Goal: Check status: Check status

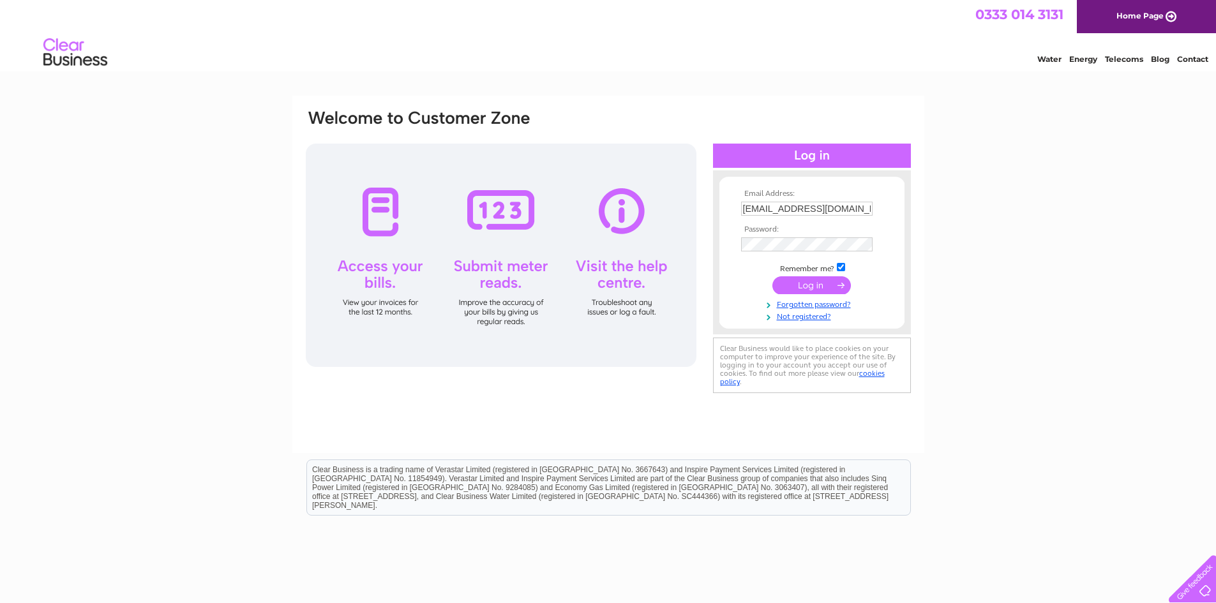
click at [792, 213] on input "f.k2304@yahoo.co.uk" at bounding box center [807, 209] width 132 height 14
click at [792, 213] on input "f.k2304@yahoo.co.uk" at bounding box center [807, 209] width 133 height 15
type input "susan.henry17@btinternet.com"
click at [781, 283] on input "submit" at bounding box center [812, 285] width 79 height 18
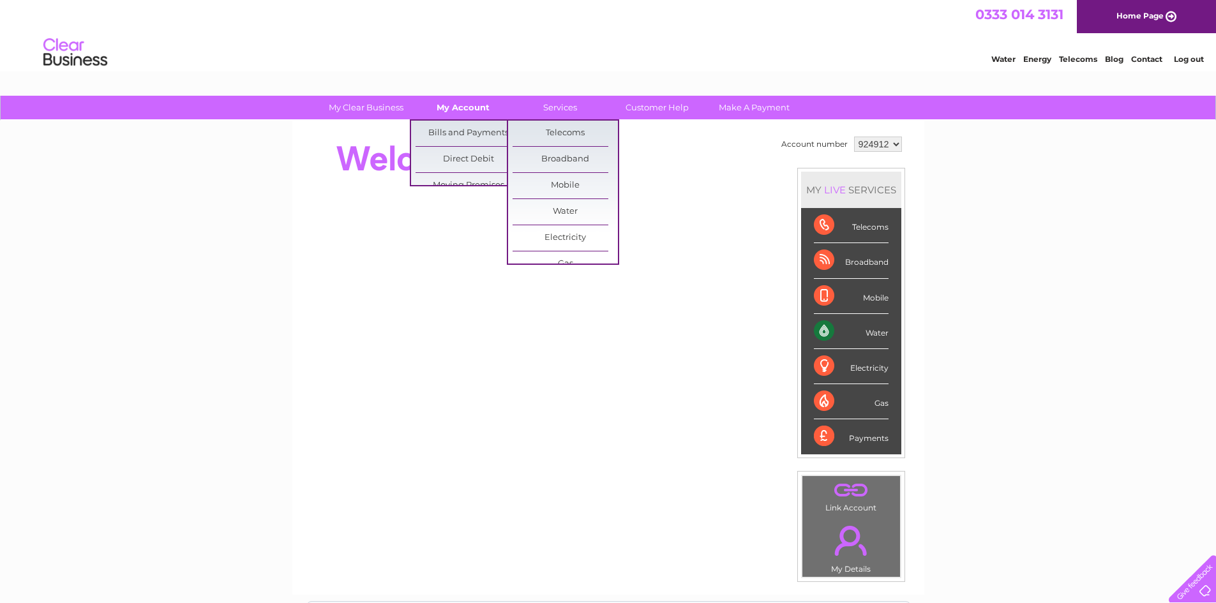
click at [473, 103] on link "My Account" at bounding box center [463, 108] width 105 height 24
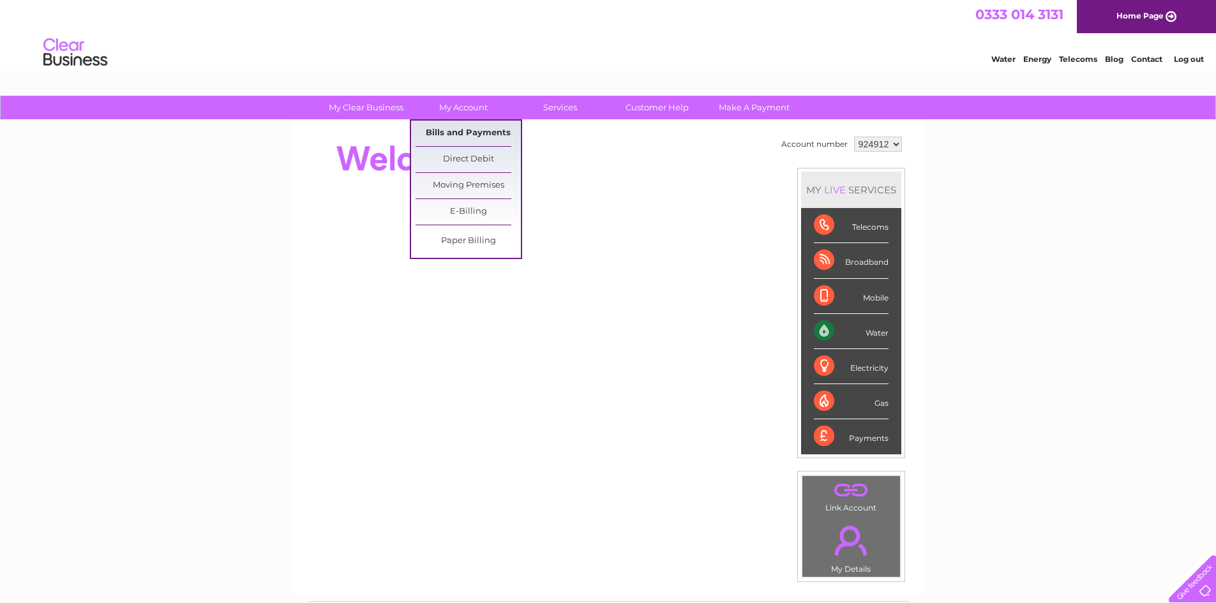
click at [469, 123] on link "Bills and Payments" at bounding box center [468, 134] width 105 height 26
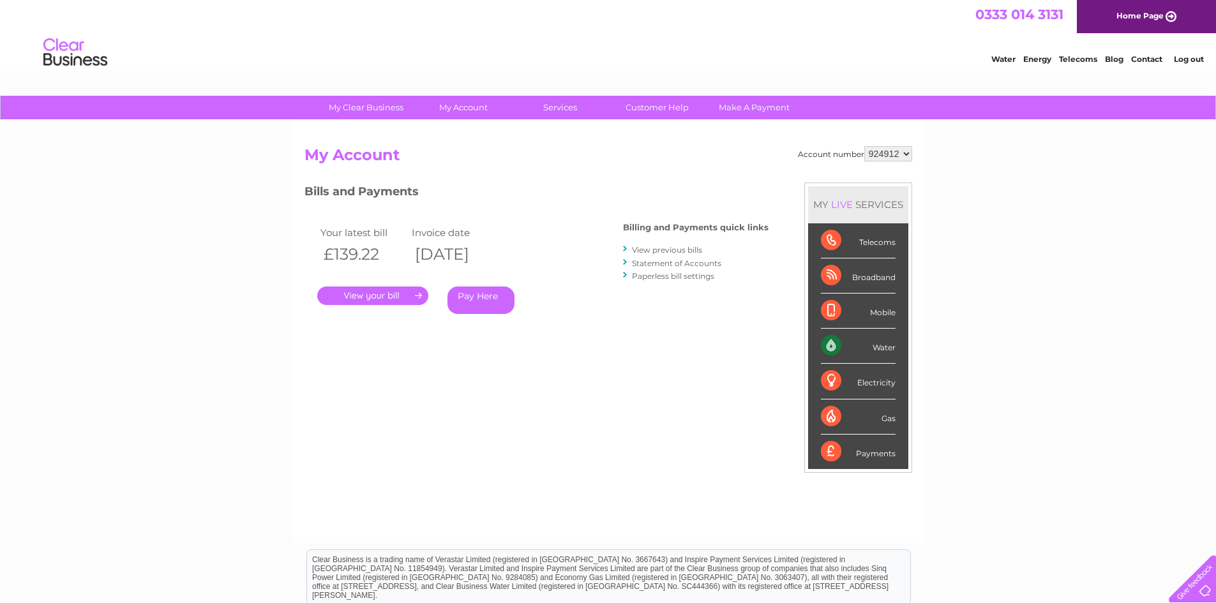
click at [683, 247] on link "View previous bills" at bounding box center [667, 250] width 70 height 10
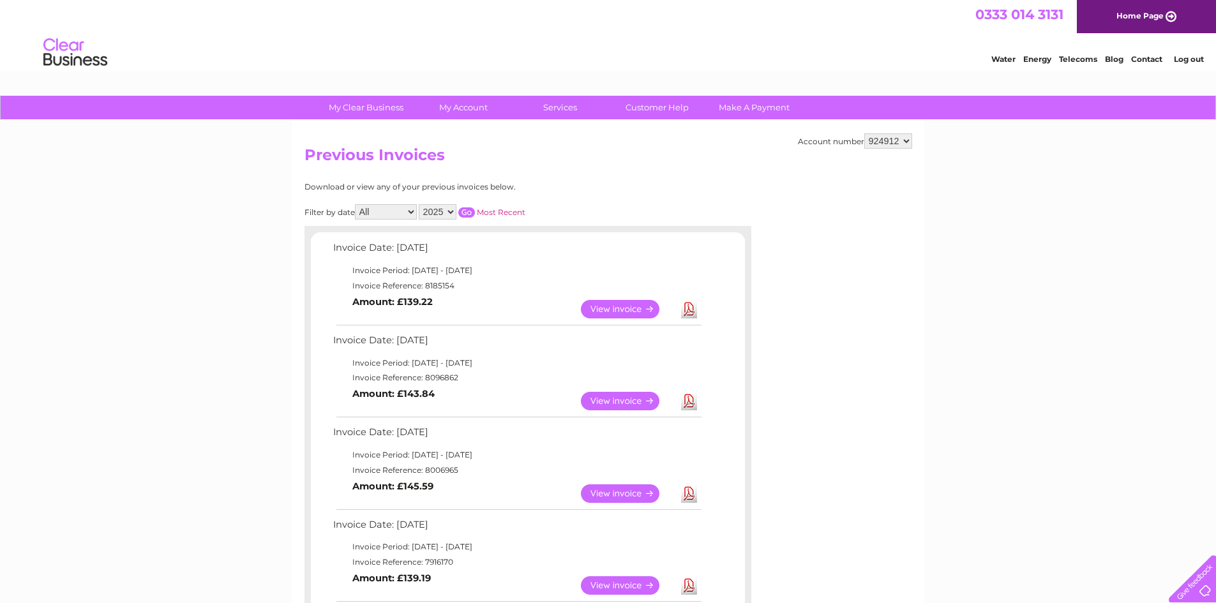
click at [438, 213] on select "2025 2024 2023 2022" at bounding box center [438, 211] width 38 height 15
click at [420, 204] on select "2025 2024 2023 2022" at bounding box center [438, 211] width 38 height 15
click at [468, 213] on input "button" at bounding box center [466, 213] width 17 height 10
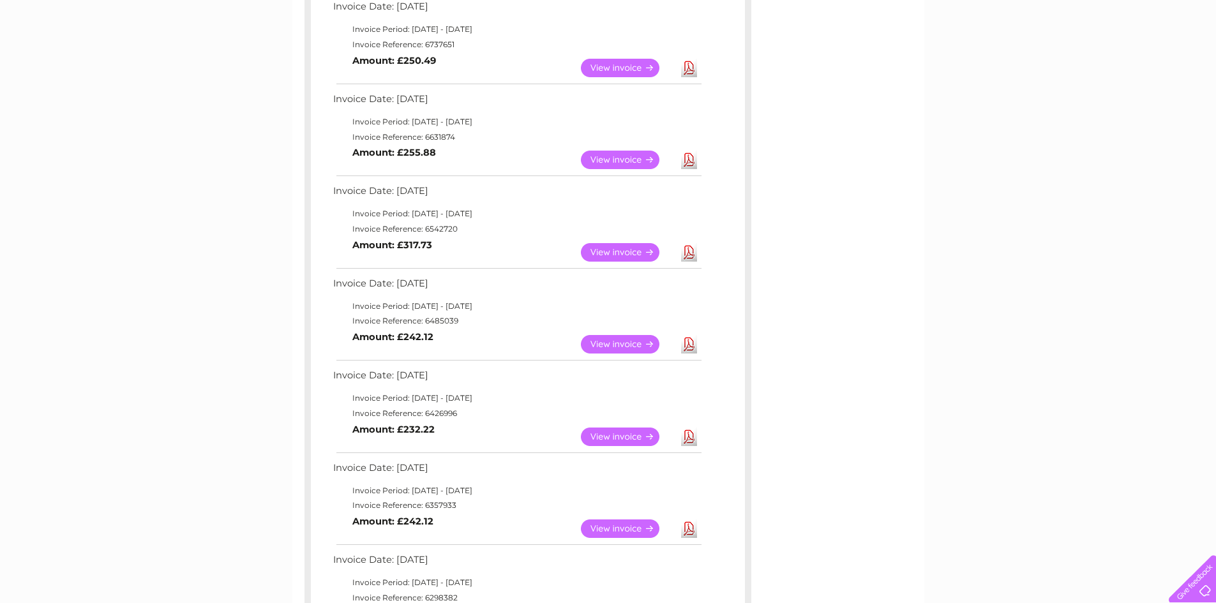
scroll to position [639, 0]
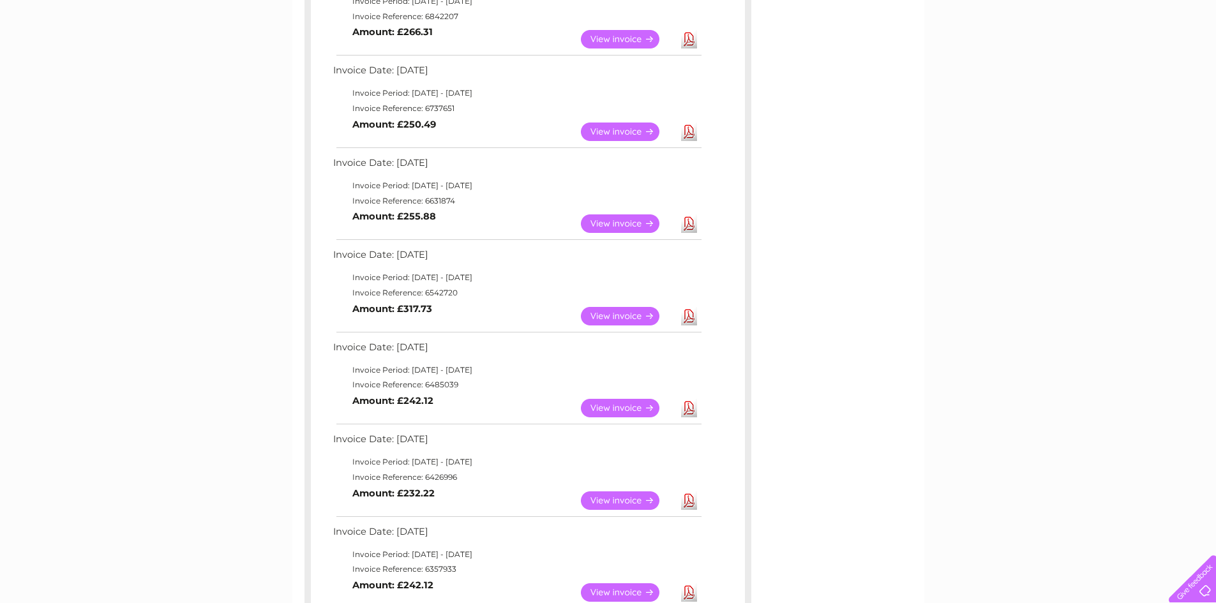
click at [688, 404] on link "Download" at bounding box center [689, 408] width 16 height 19
click at [690, 316] on link "Download" at bounding box center [689, 316] width 16 height 19
click at [690, 229] on link "Download" at bounding box center [689, 224] width 16 height 19
click at [689, 129] on link "Download" at bounding box center [689, 132] width 16 height 19
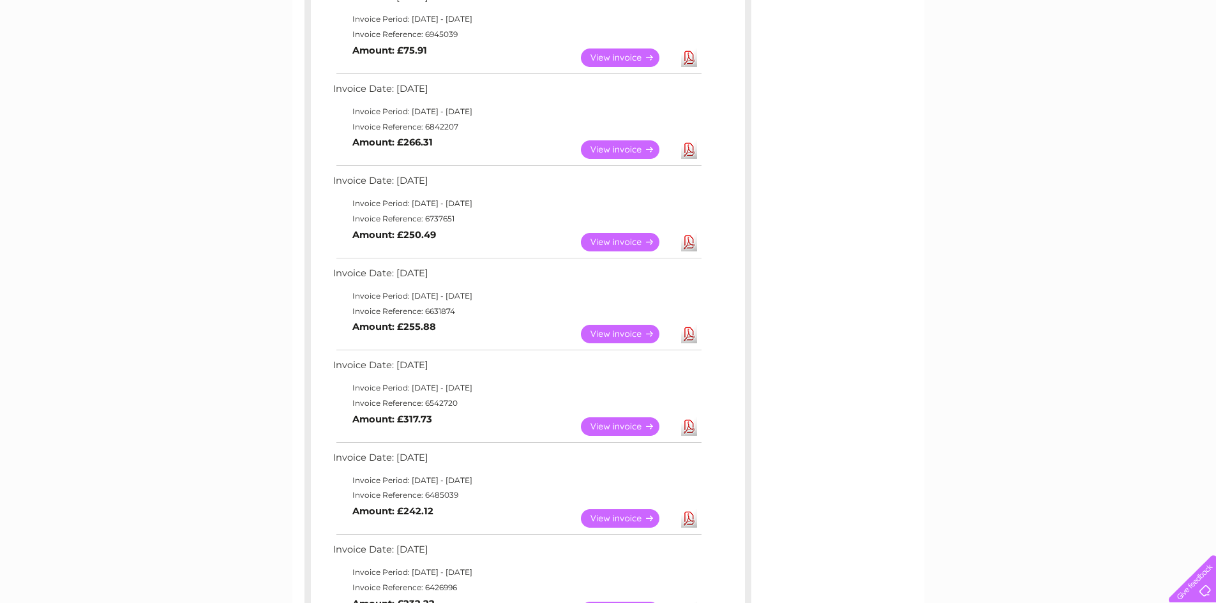
scroll to position [511, 0]
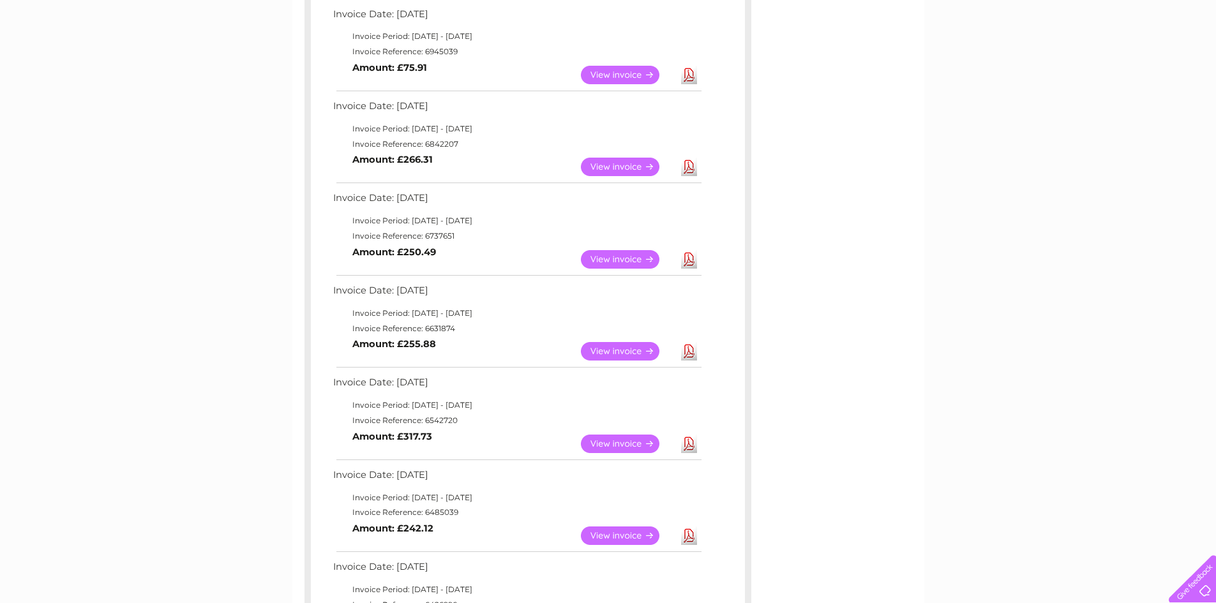
click at [686, 172] on link "Download" at bounding box center [689, 167] width 16 height 19
click at [688, 73] on link "Download" at bounding box center [689, 75] width 16 height 19
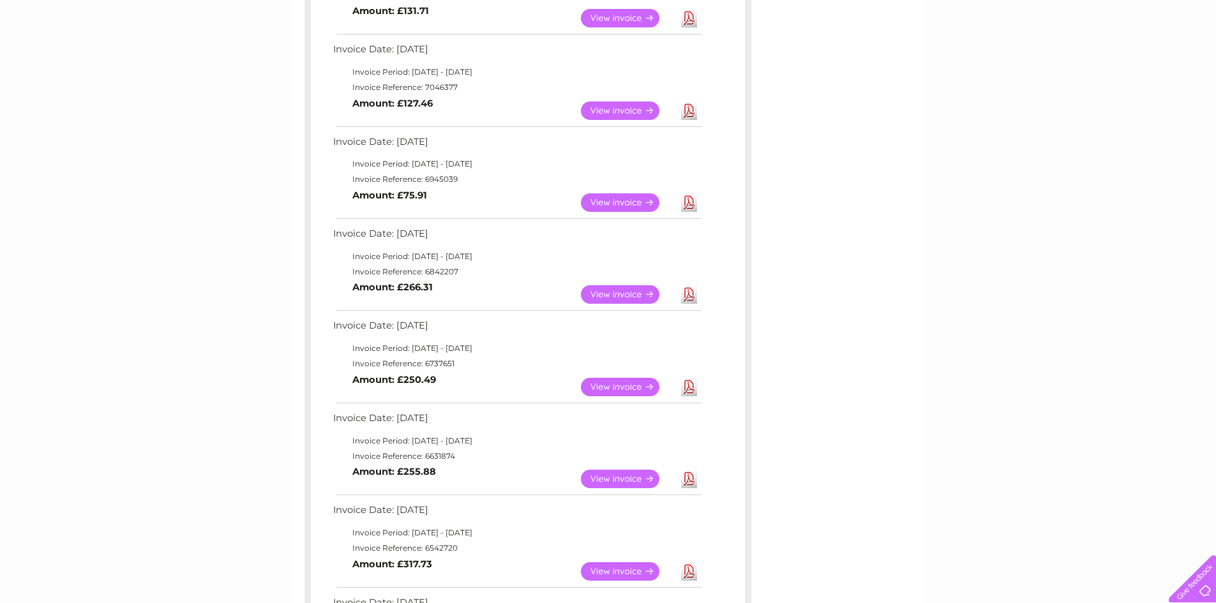
click at [695, 112] on link "Download" at bounding box center [689, 111] width 16 height 19
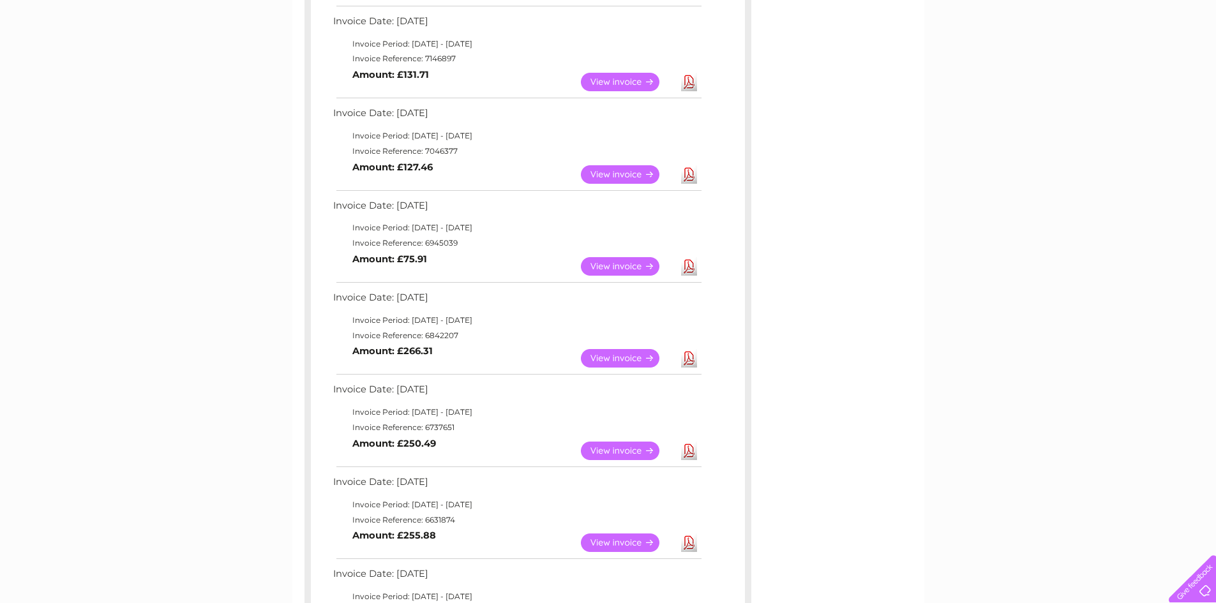
click at [691, 86] on link "Download" at bounding box center [689, 82] width 16 height 19
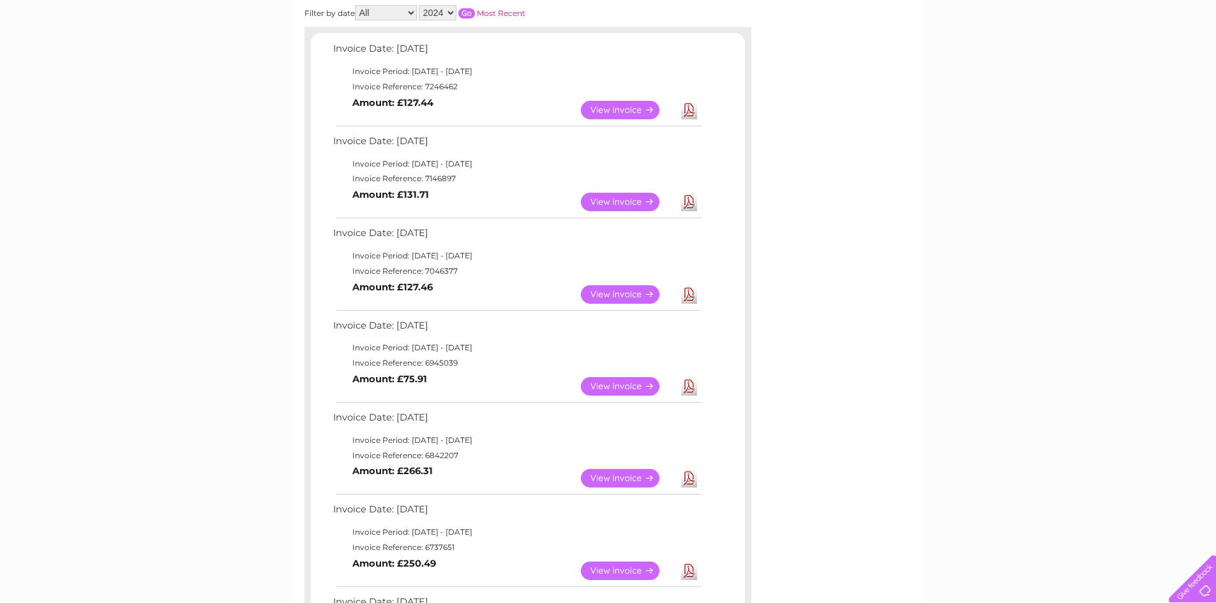
scroll to position [192, 0]
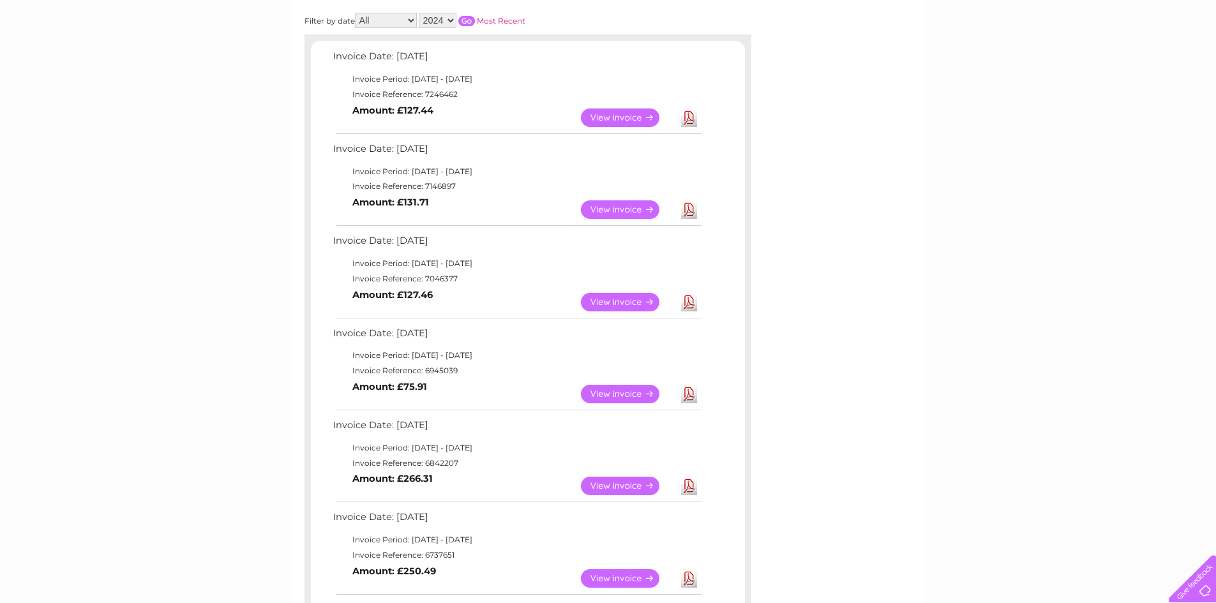
click at [686, 119] on link "Download" at bounding box center [689, 118] width 16 height 19
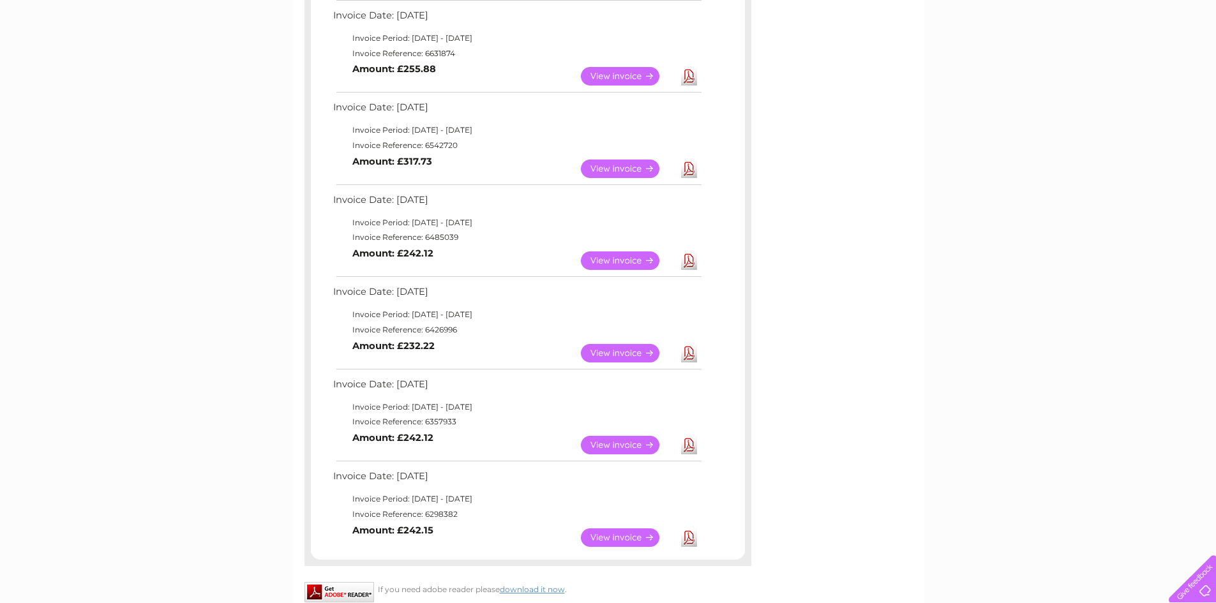
scroll to position [766, 0]
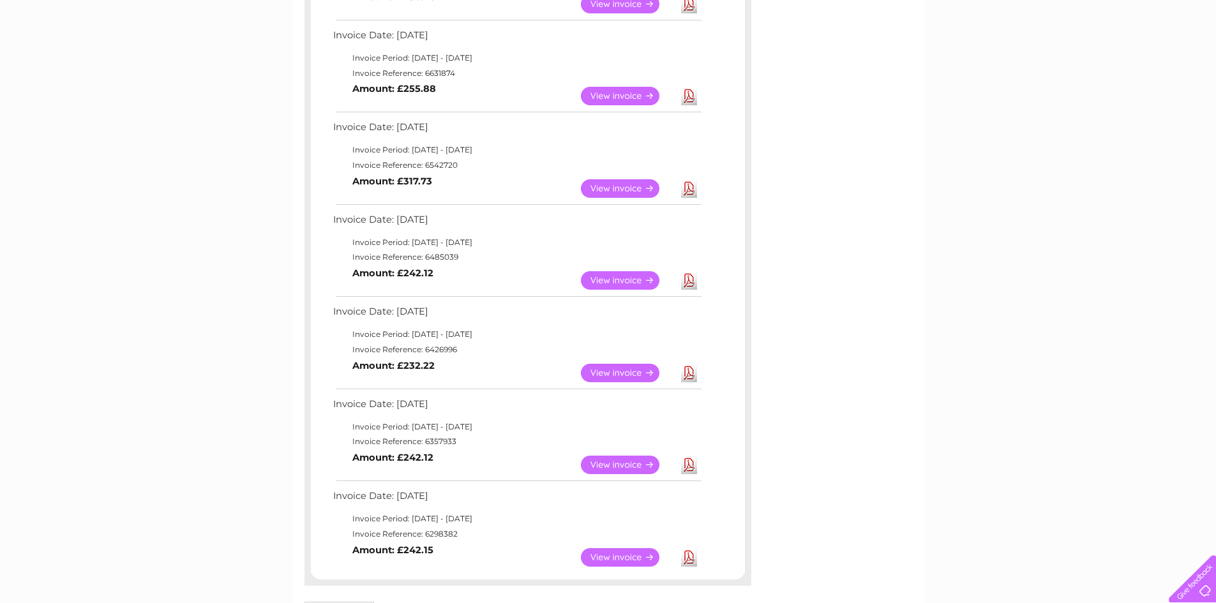
click at [689, 278] on link "Download" at bounding box center [689, 280] width 16 height 19
click at [691, 187] on link "Download" at bounding box center [689, 188] width 16 height 19
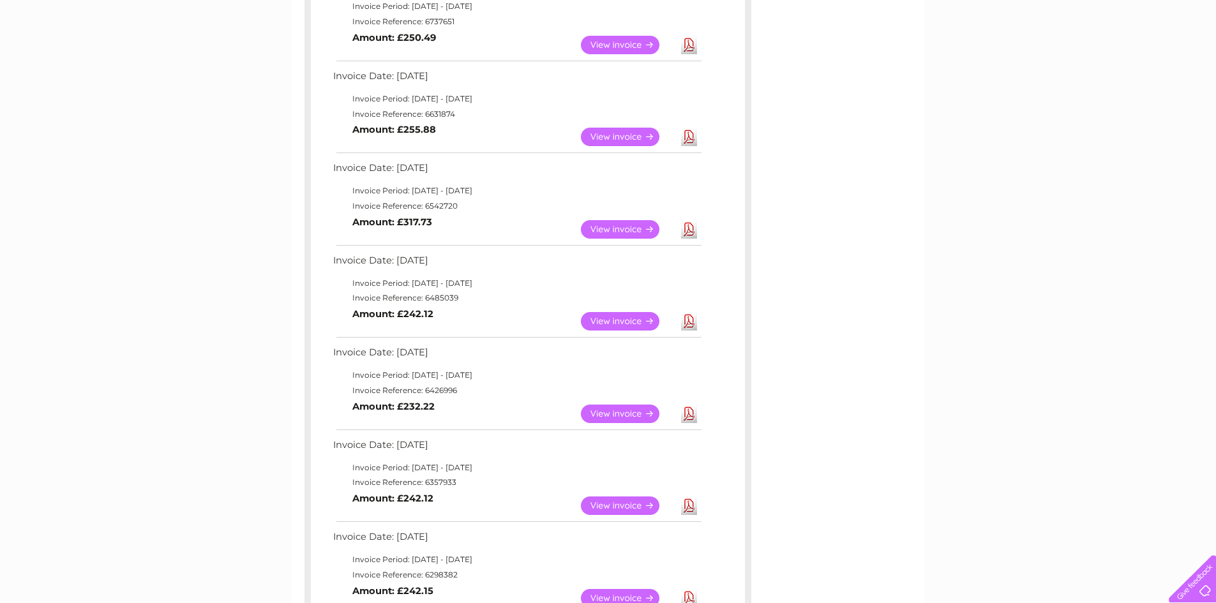
scroll to position [702, 0]
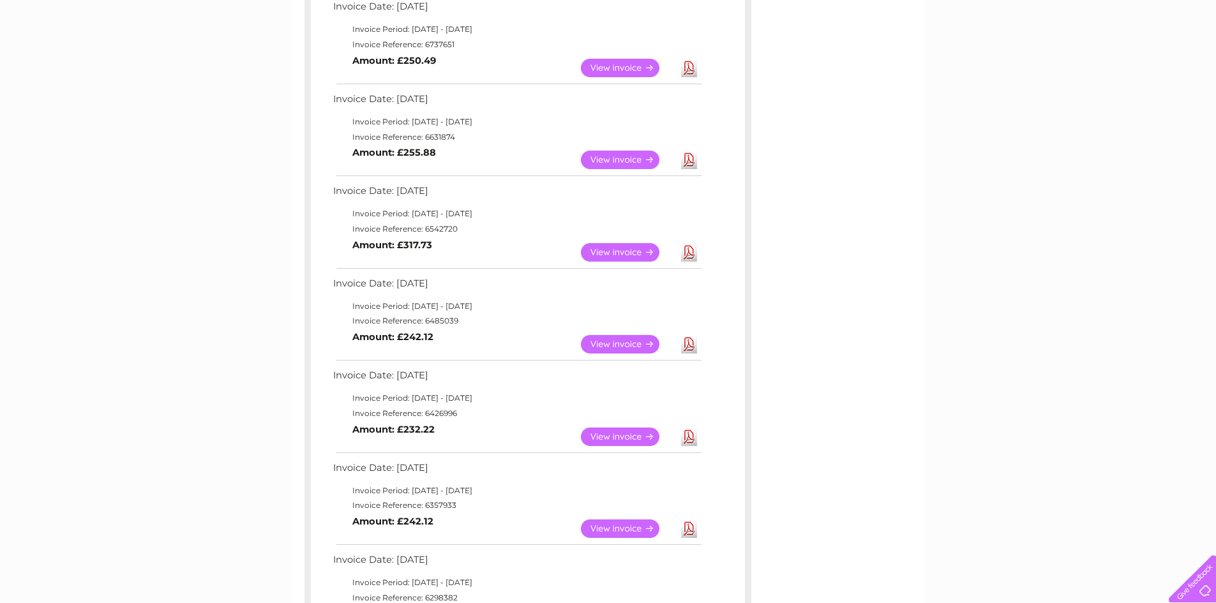
click at [689, 159] on link "Download" at bounding box center [689, 160] width 16 height 19
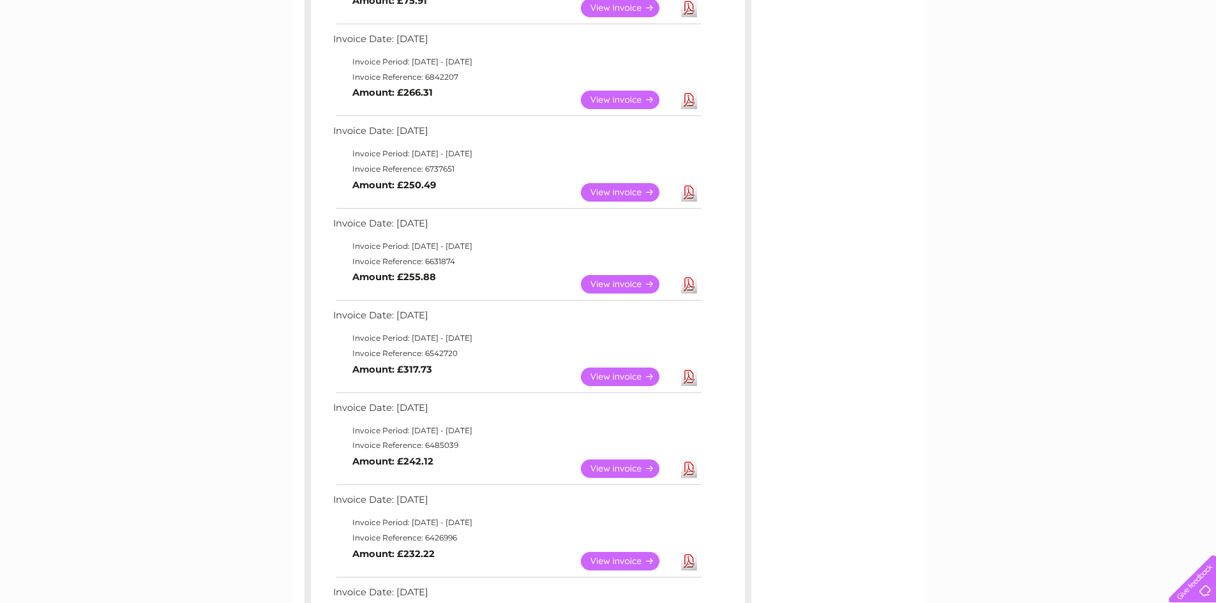
scroll to position [575, 0]
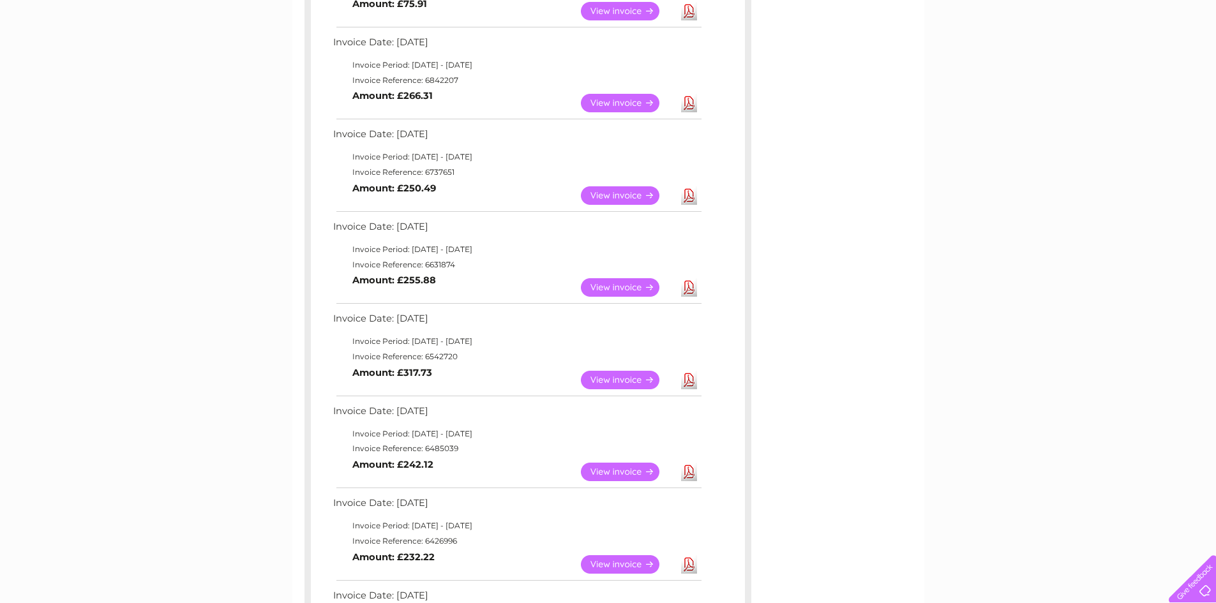
click at [689, 195] on link "Download" at bounding box center [689, 195] width 16 height 19
click at [688, 98] on link "Download" at bounding box center [689, 103] width 16 height 19
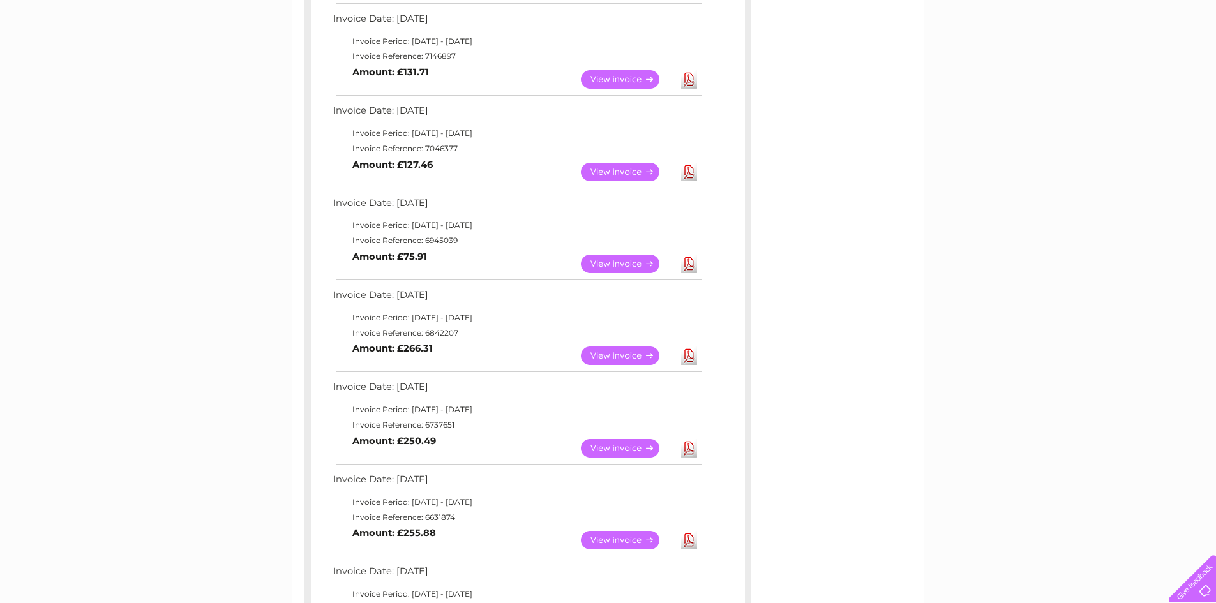
scroll to position [319, 0]
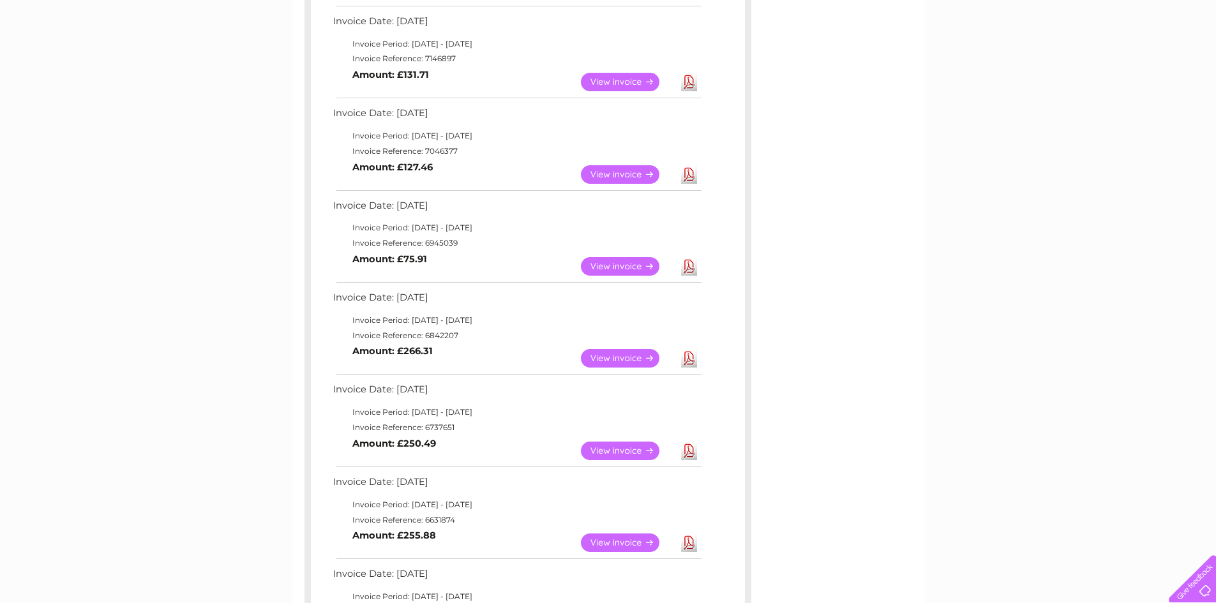
click at [690, 266] on link "Download" at bounding box center [689, 266] width 16 height 19
click at [690, 173] on link "Download" at bounding box center [689, 174] width 16 height 19
click at [690, 79] on link "Download" at bounding box center [689, 82] width 16 height 19
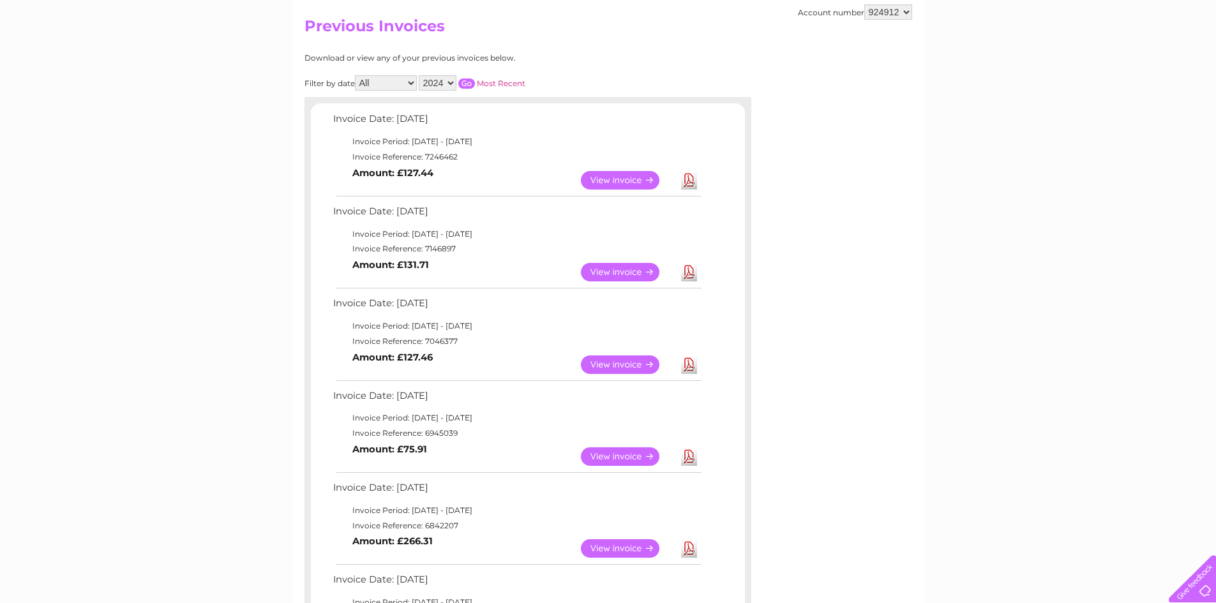
scroll to position [128, 0]
click at [689, 185] on link "Download" at bounding box center [689, 181] width 16 height 19
click at [440, 87] on select "2025 2024 2023 2022" at bounding box center [438, 84] width 38 height 15
click at [420, 77] on select "2025 2024 2023 2022" at bounding box center [438, 84] width 38 height 15
click at [466, 85] on input "button" at bounding box center [466, 85] width 17 height 10
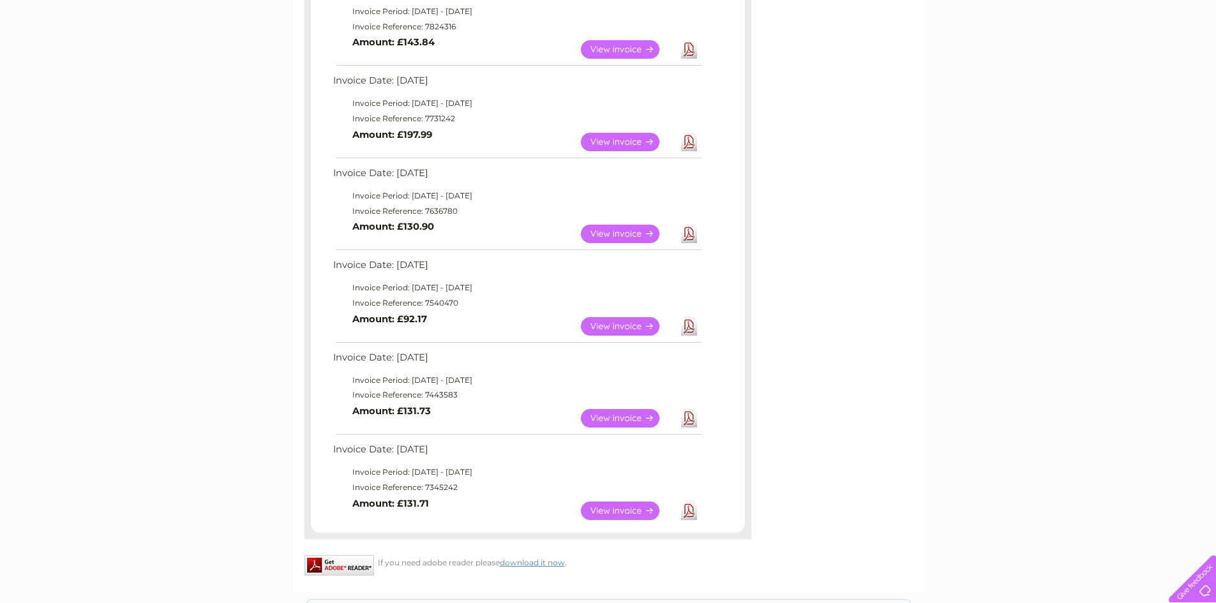
scroll to position [702, 0]
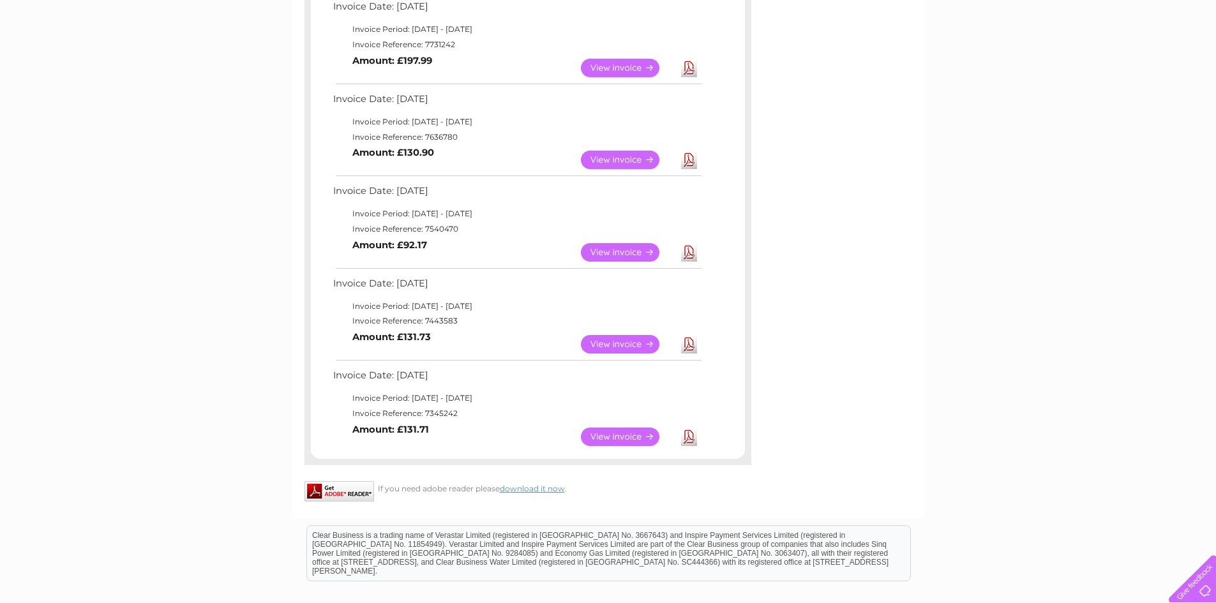
click at [688, 437] on link "Download" at bounding box center [689, 437] width 16 height 19
click at [691, 346] on link "Download" at bounding box center [689, 344] width 16 height 19
click at [688, 254] on link "Download" at bounding box center [689, 252] width 16 height 19
click at [1054, 124] on div "My Clear Business Login Details My Details My Preferences Link Account My Accou…" at bounding box center [608, 65] width 1216 height 1344
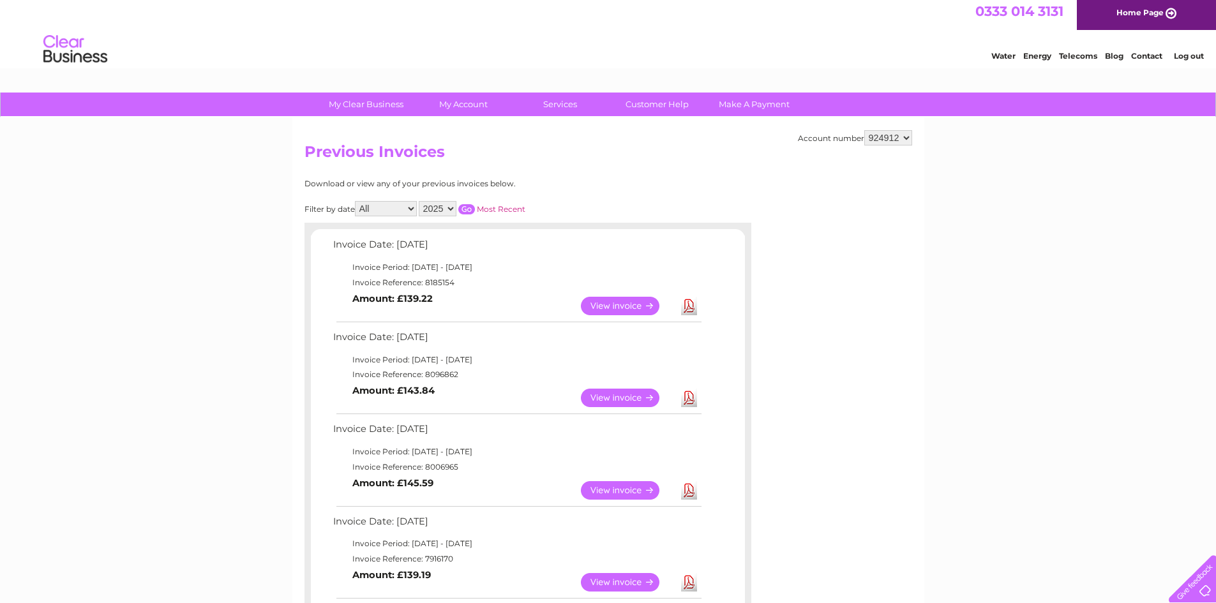
scroll to position [0, 0]
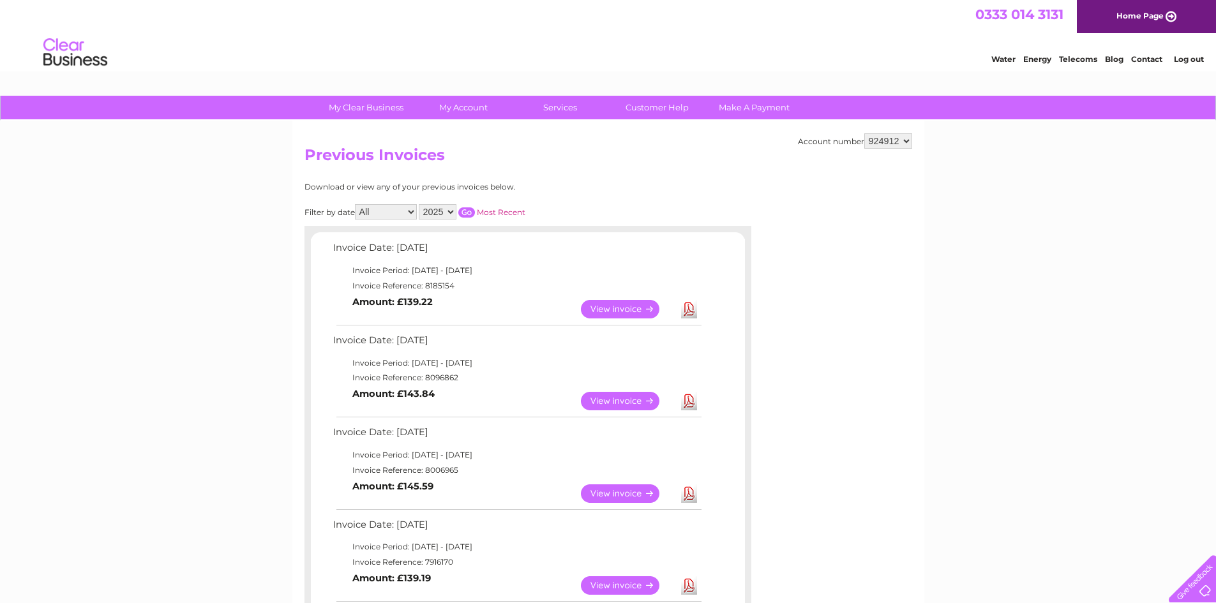
click at [433, 208] on select "2025 2024 2023 2022" at bounding box center [438, 211] width 38 height 15
select select "2024"
click at [420, 204] on select "2025 2024 2023 2022" at bounding box center [438, 211] width 38 height 15
click at [469, 216] on input "button" at bounding box center [466, 213] width 17 height 10
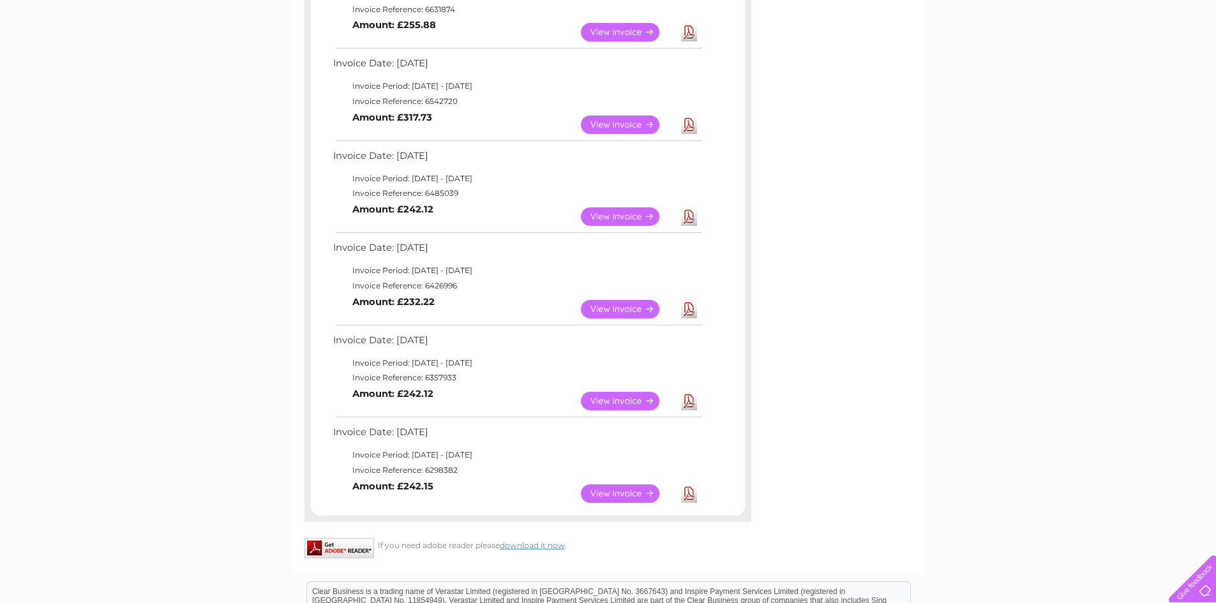
scroll to position [766, 0]
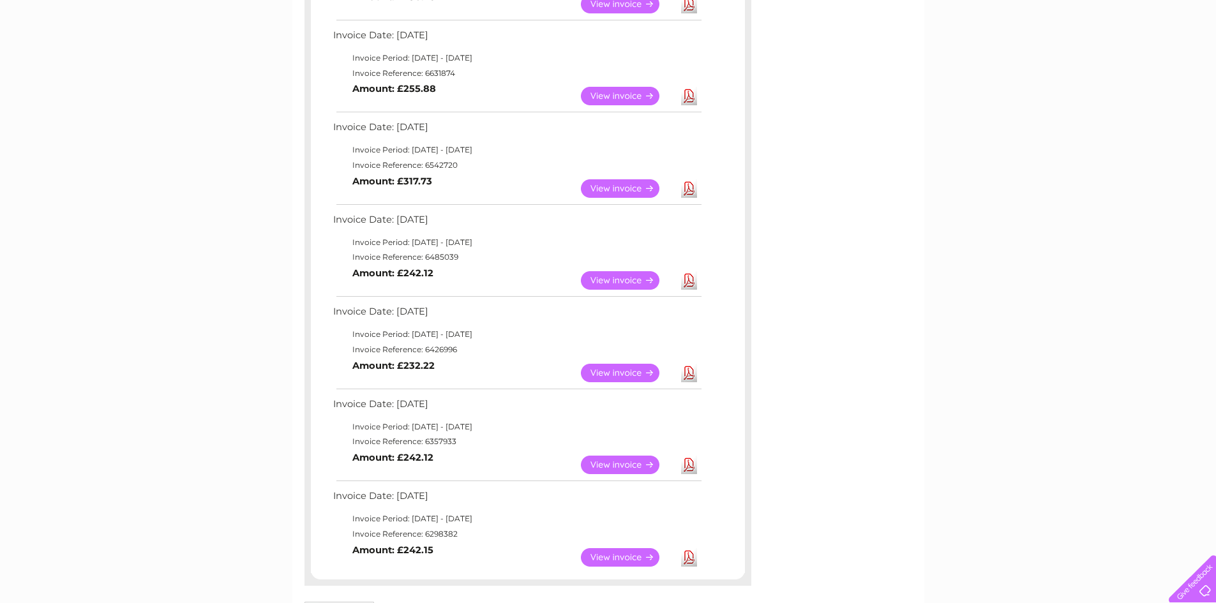
click at [624, 279] on link "View" at bounding box center [628, 280] width 94 height 19
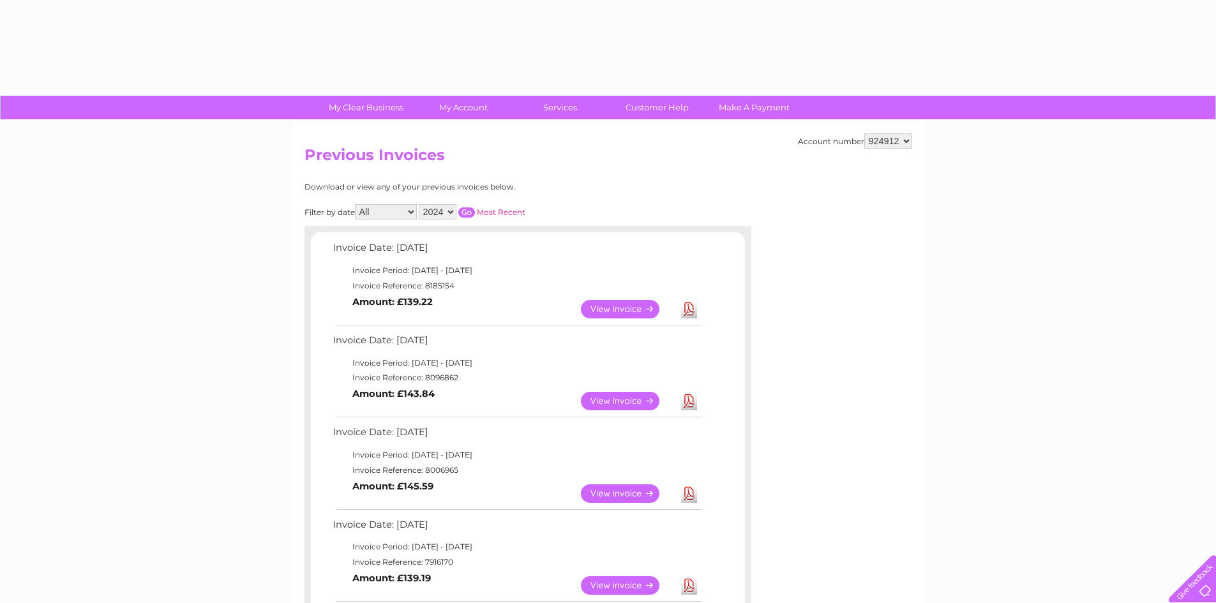
select select "2024"
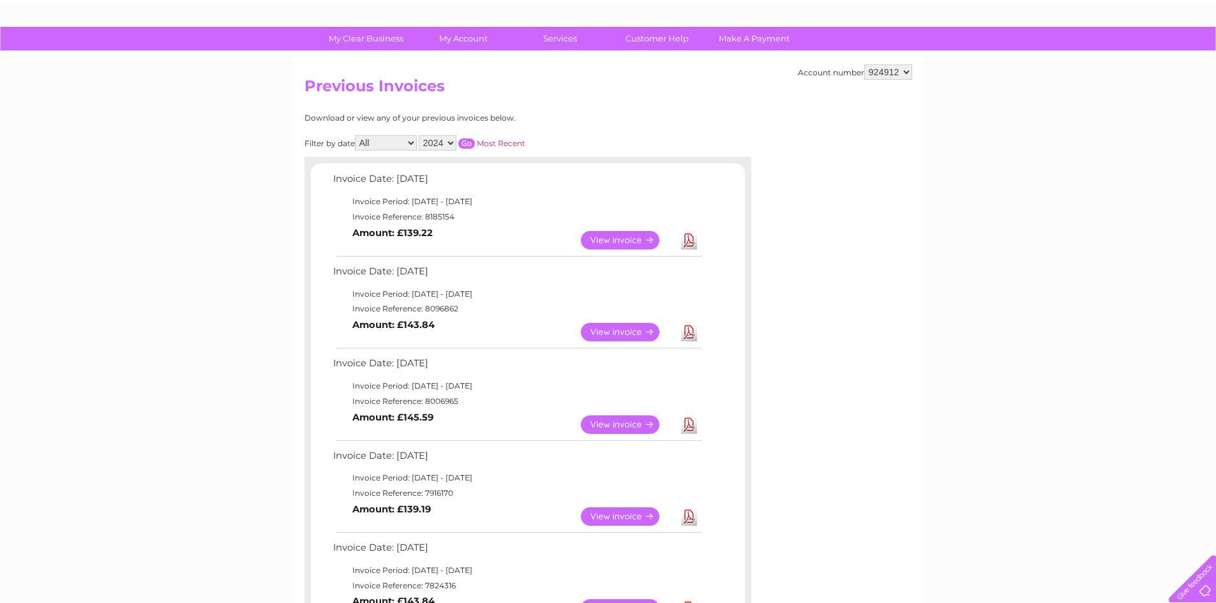
scroll to position [64, 0]
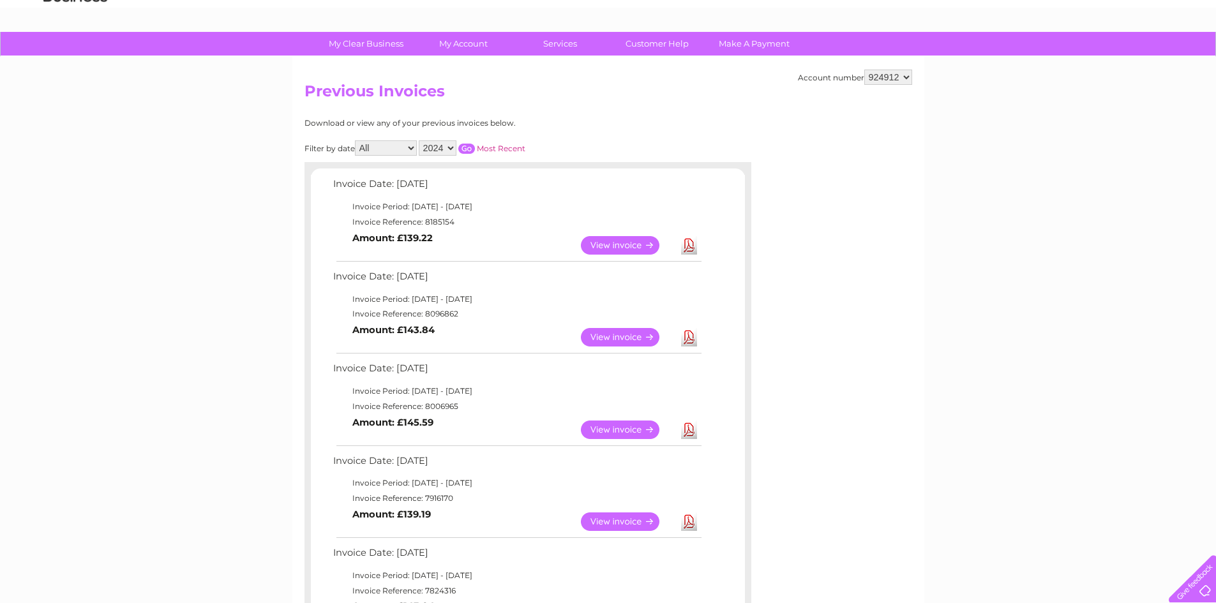
click at [473, 151] on input "button" at bounding box center [466, 149] width 17 height 10
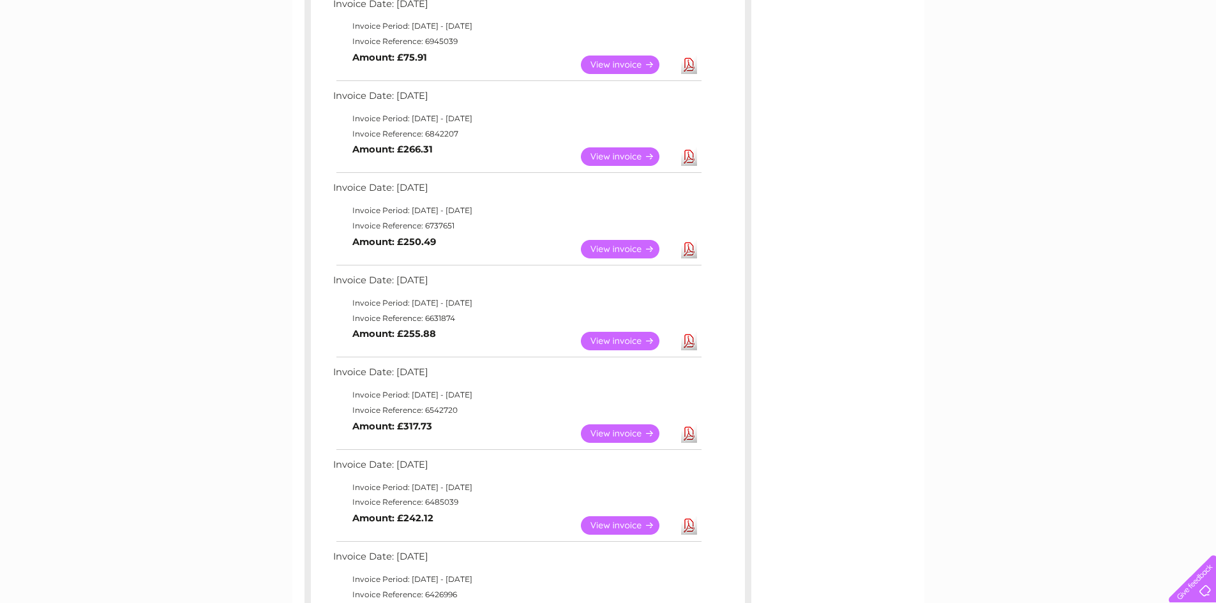
scroll to position [639, 0]
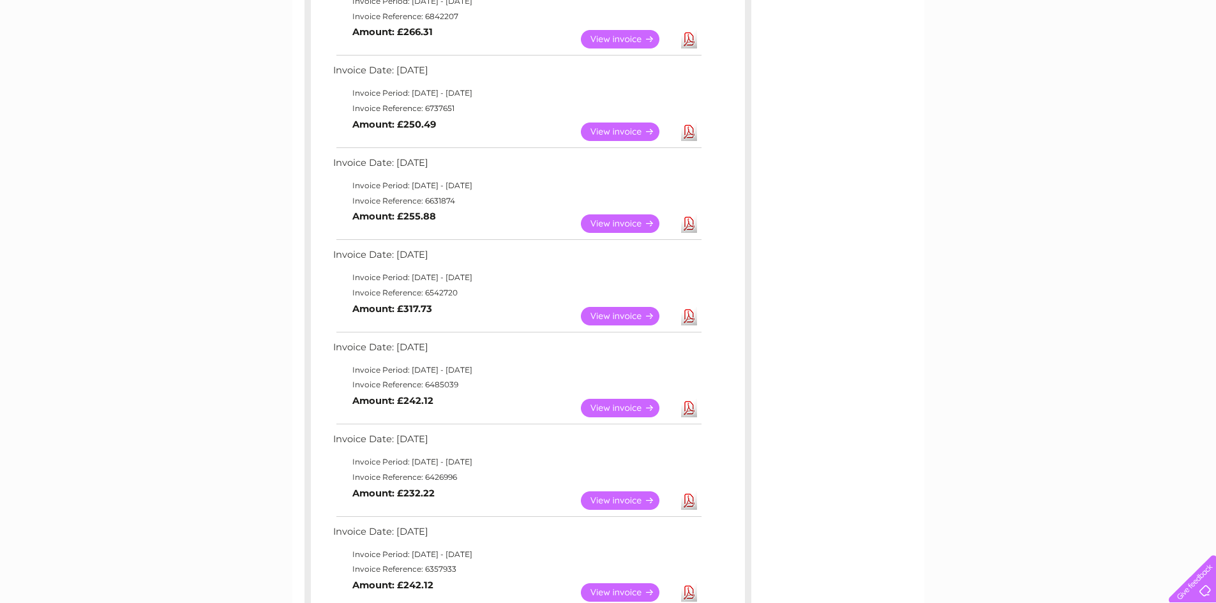
click at [630, 311] on link "View" at bounding box center [628, 316] width 94 height 19
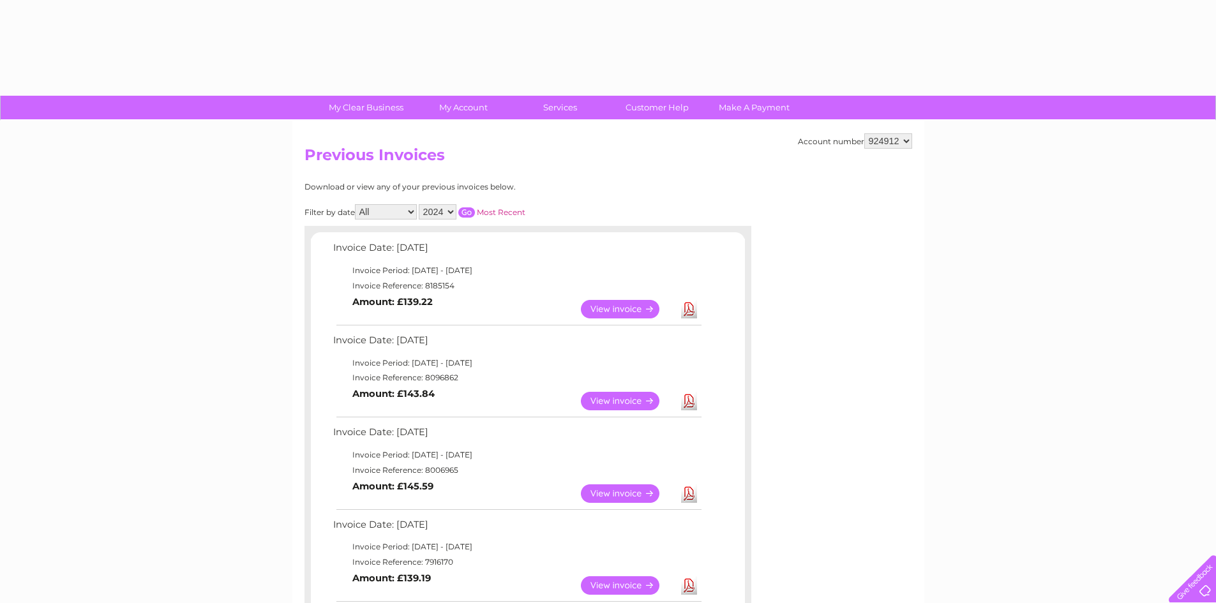
select select "2024"
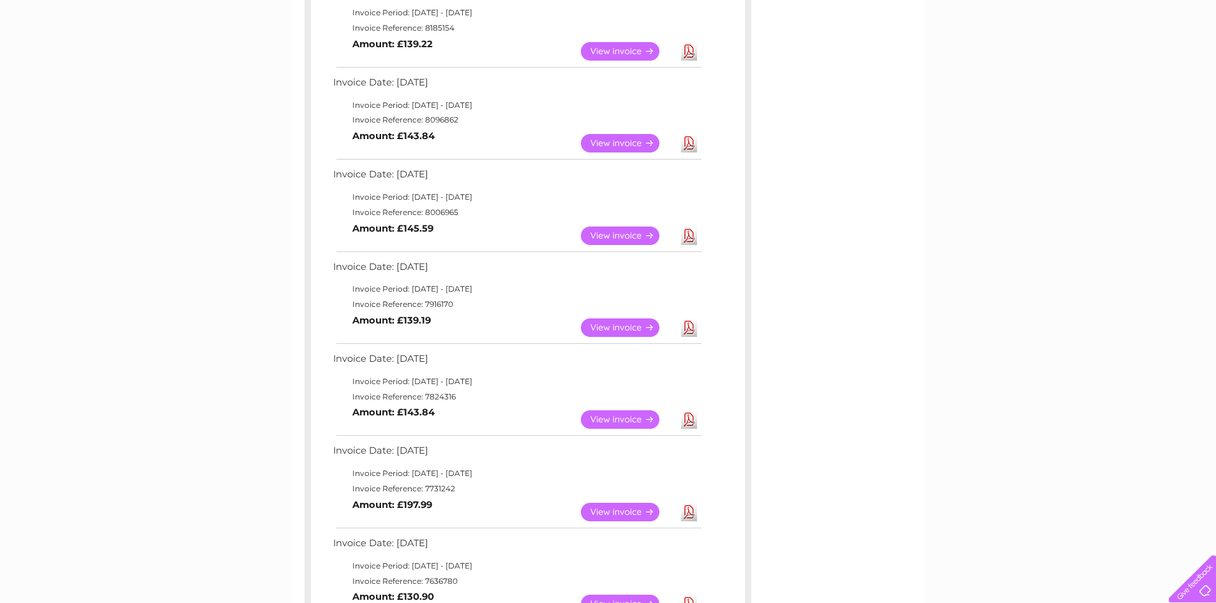
scroll to position [61, 0]
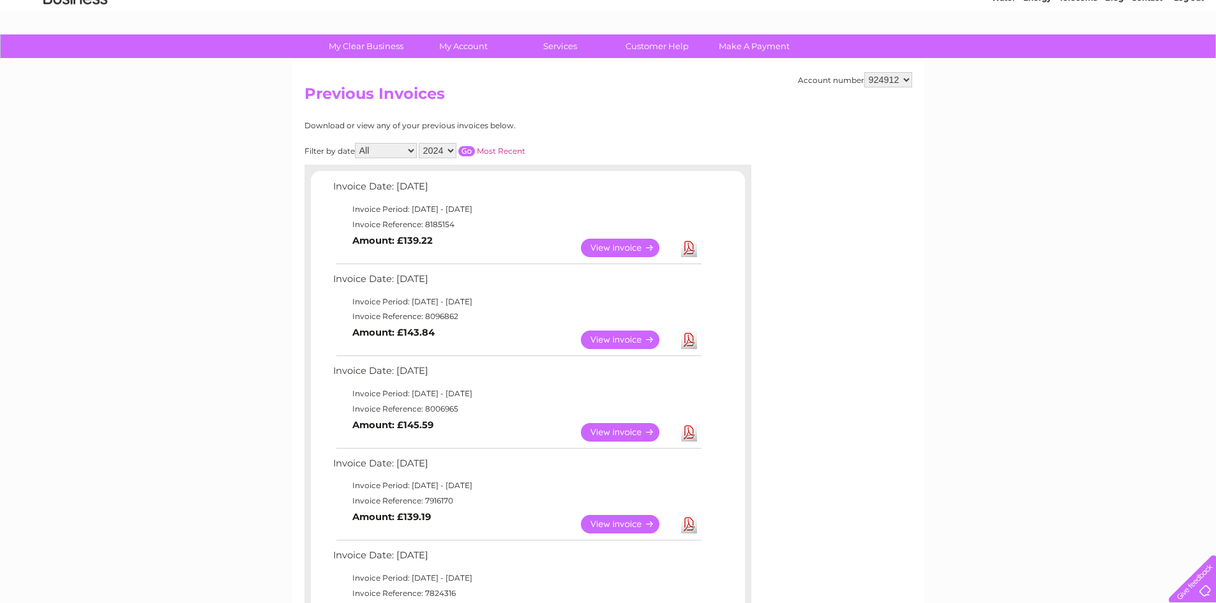
click at [470, 148] on input "button" at bounding box center [466, 151] width 17 height 10
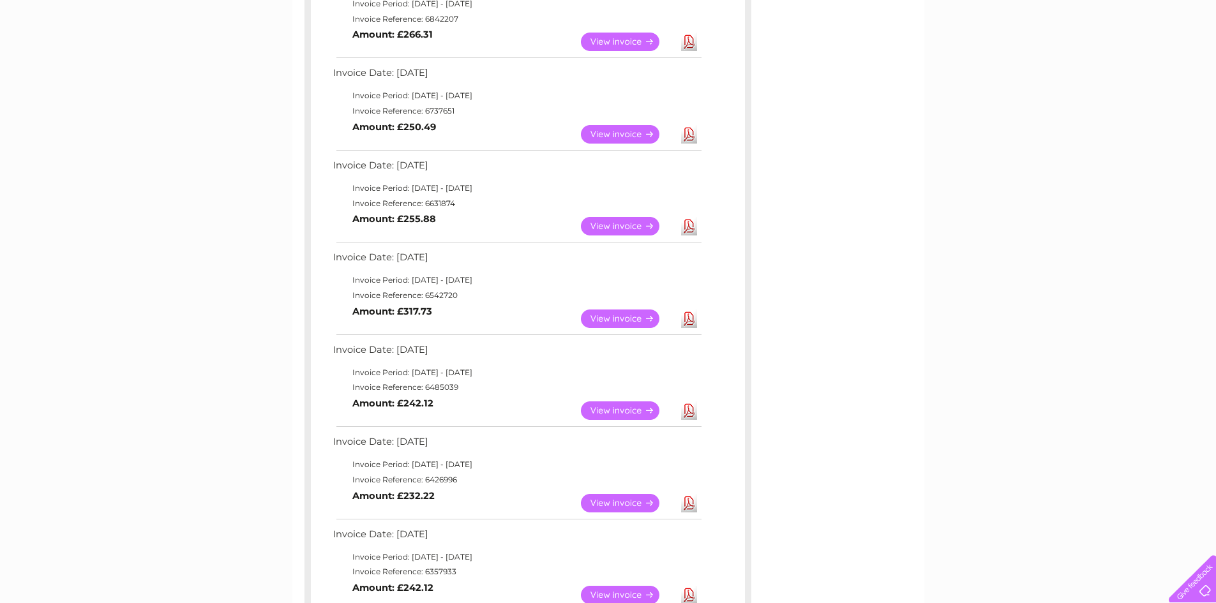
scroll to position [572, 0]
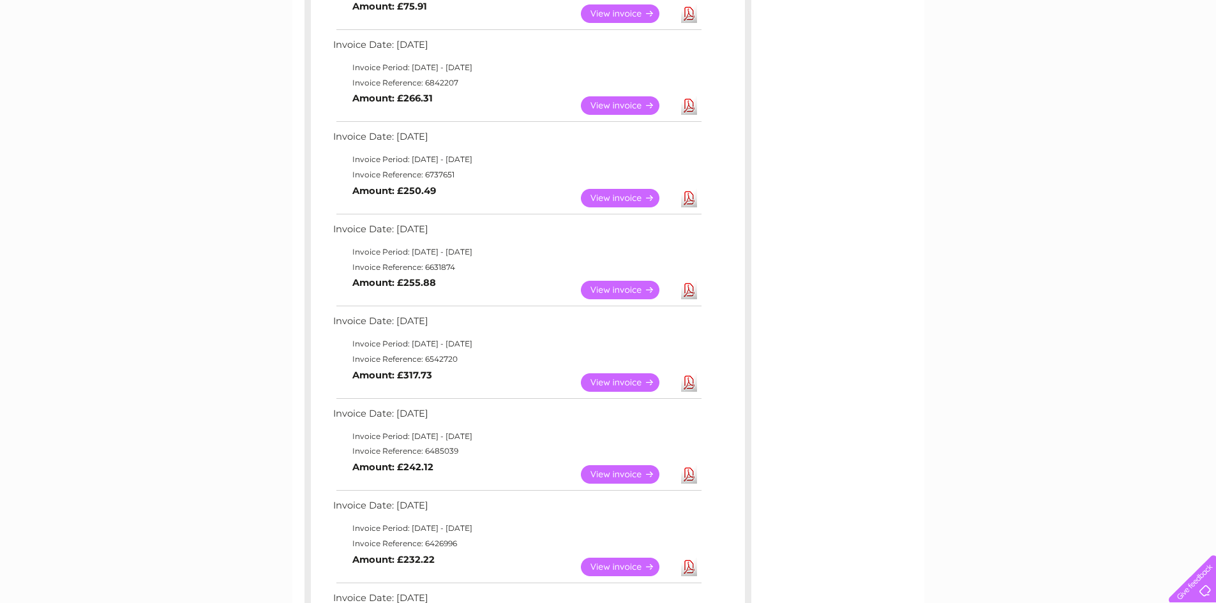
click at [611, 287] on link "View" at bounding box center [628, 290] width 94 height 19
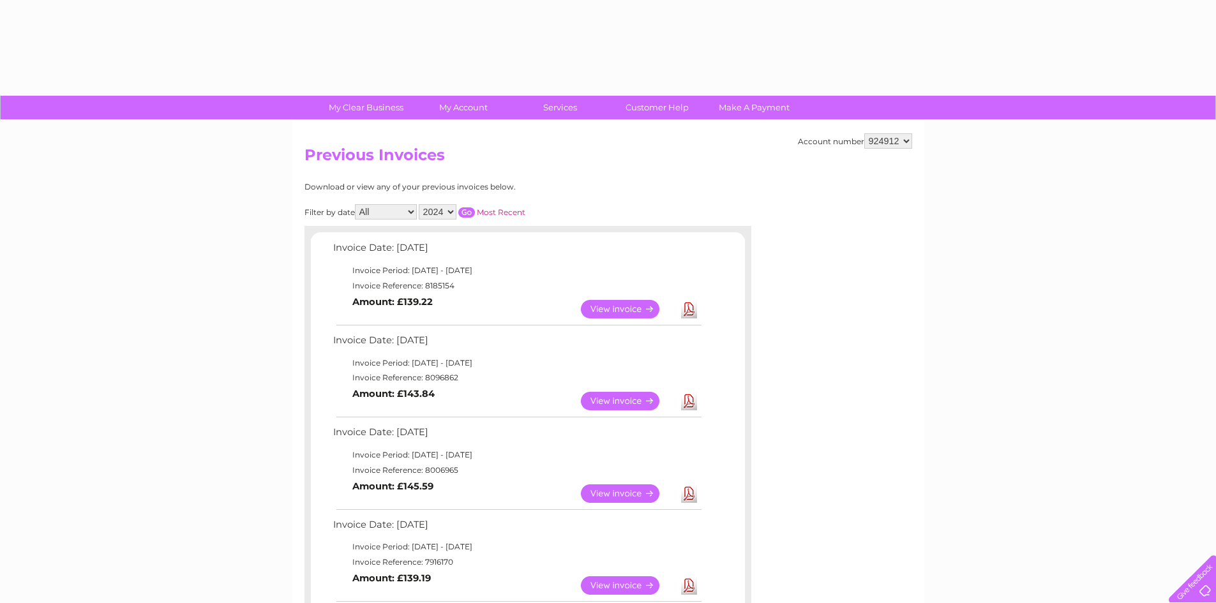
select select "2024"
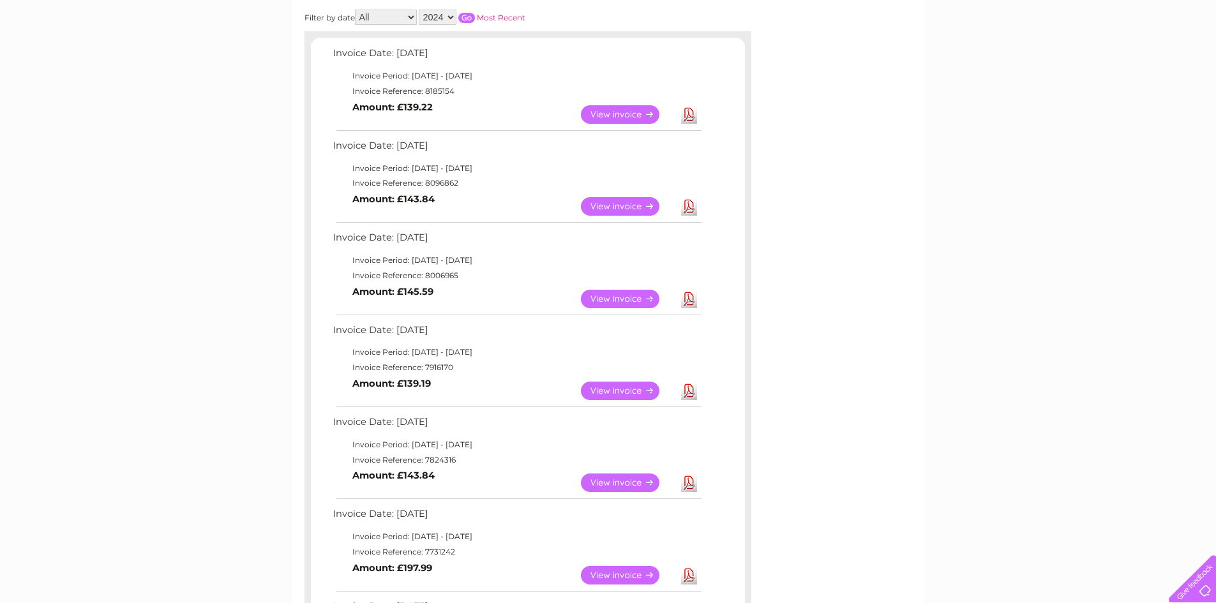
scroll to position [61, 0]
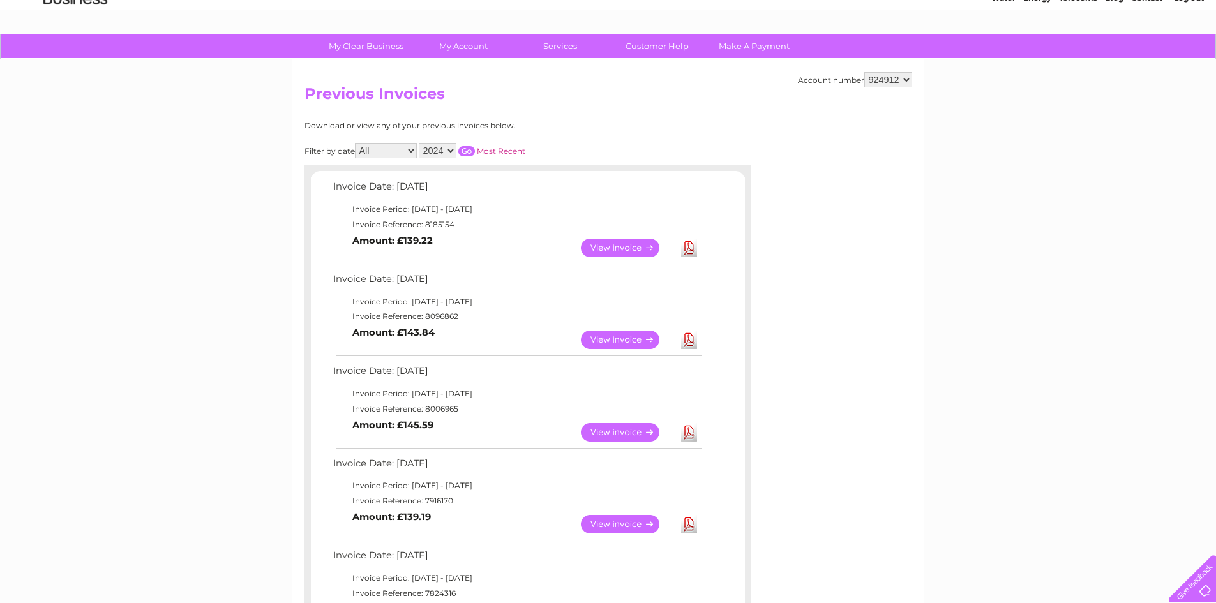
click at [471, 152] on input "button" at bounding box center [466, 151] width 17 height 10
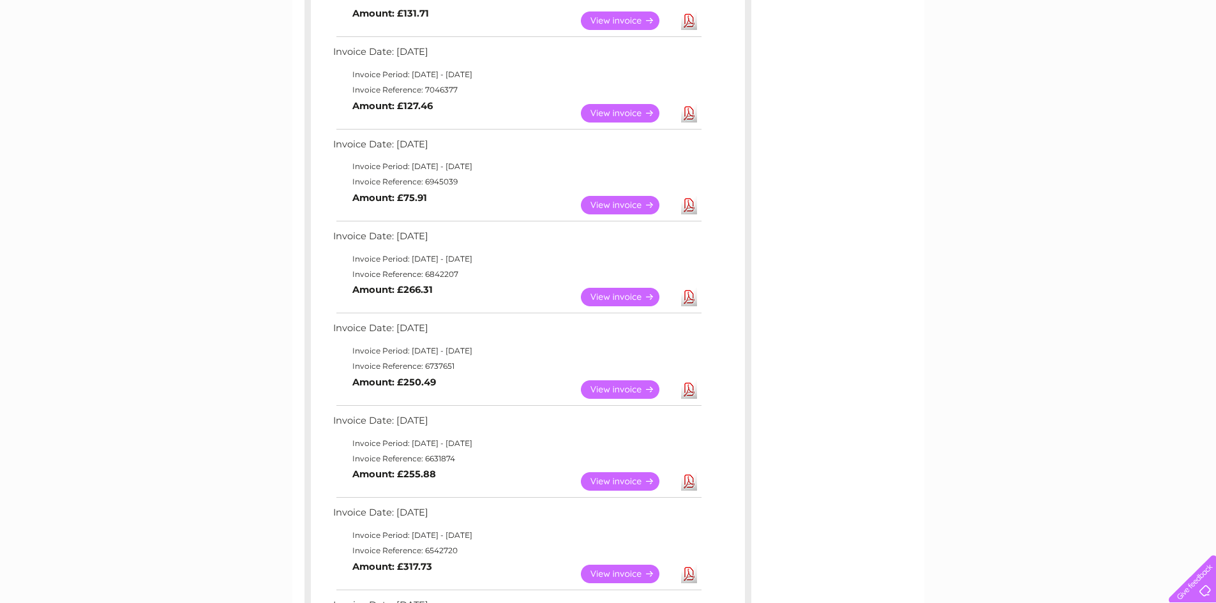
scroll to position [317, 0]
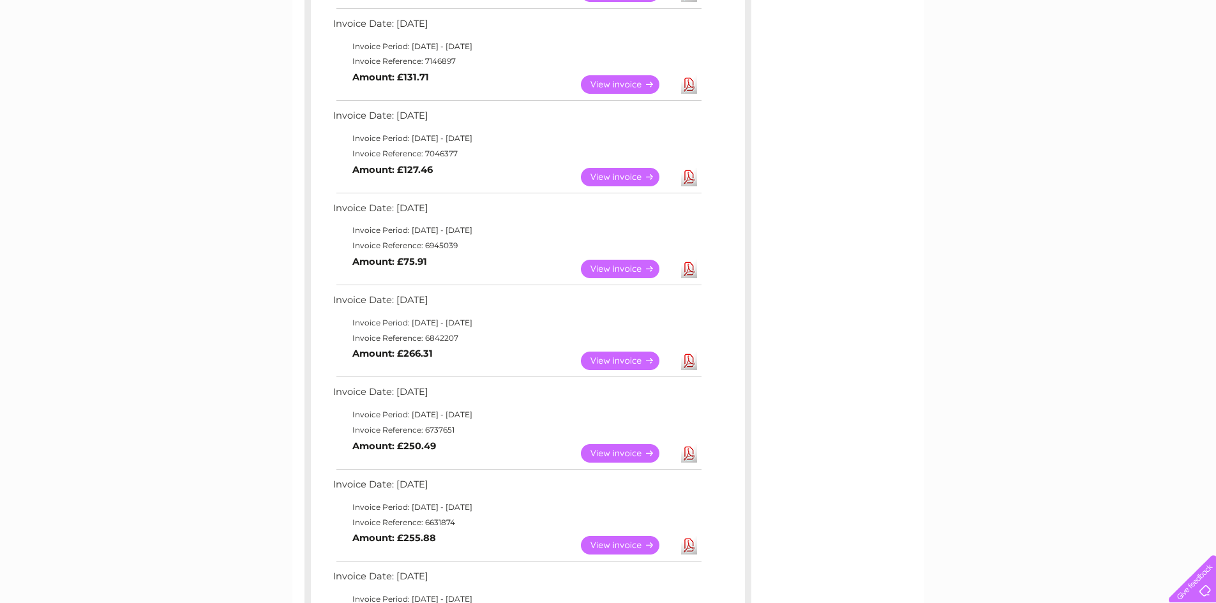
click at [622, 454] on link "View" at bounding box center [628, 453] width 94 height 19
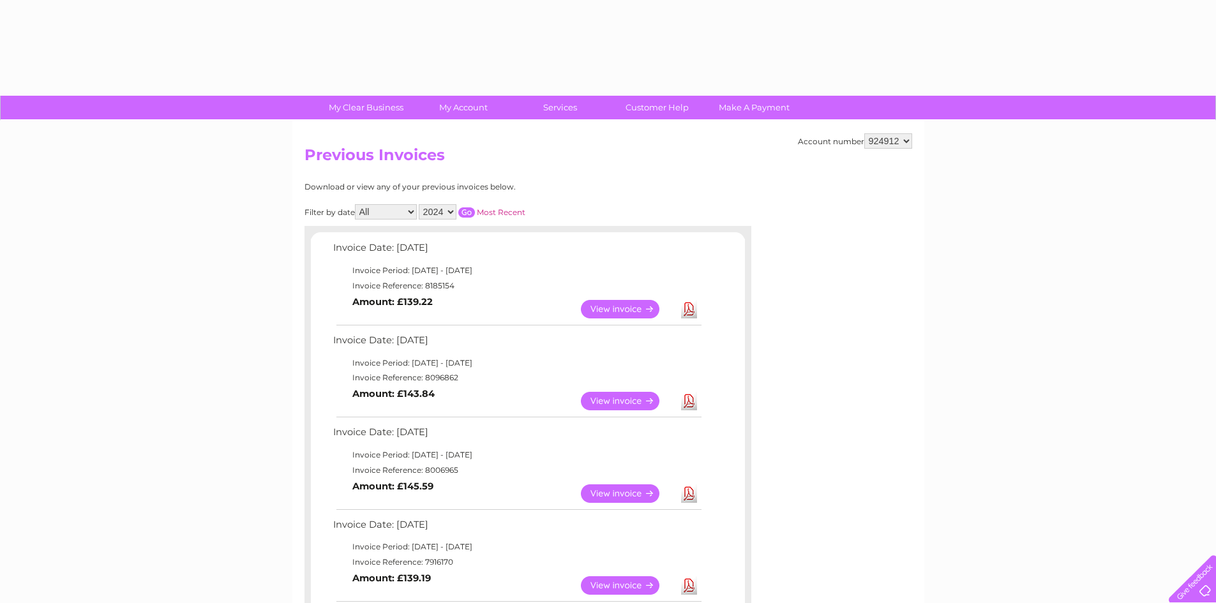
select select "2024"
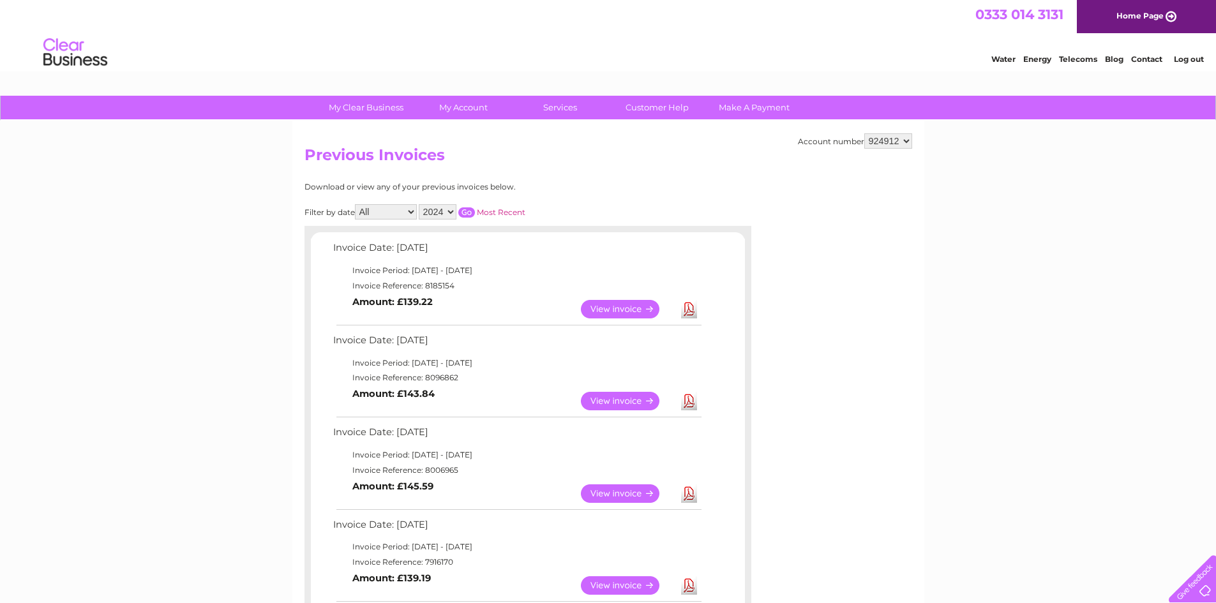
click at [465, 208] on input "button" at bounding box center [466, 213] width 17 height 10
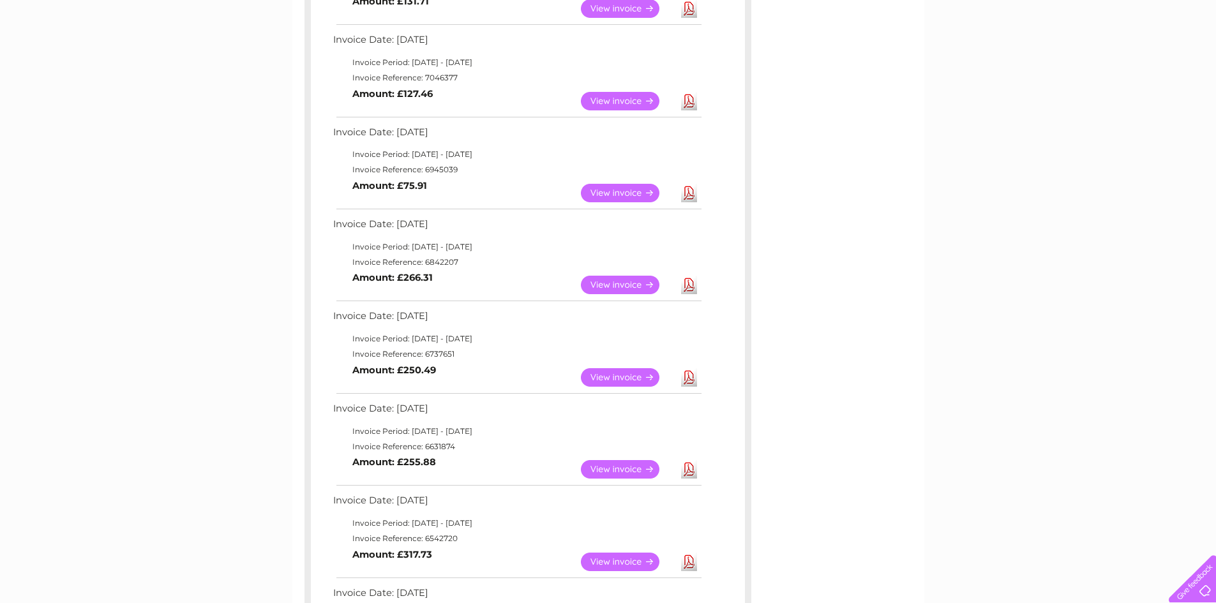
scroll to position [383, 0]
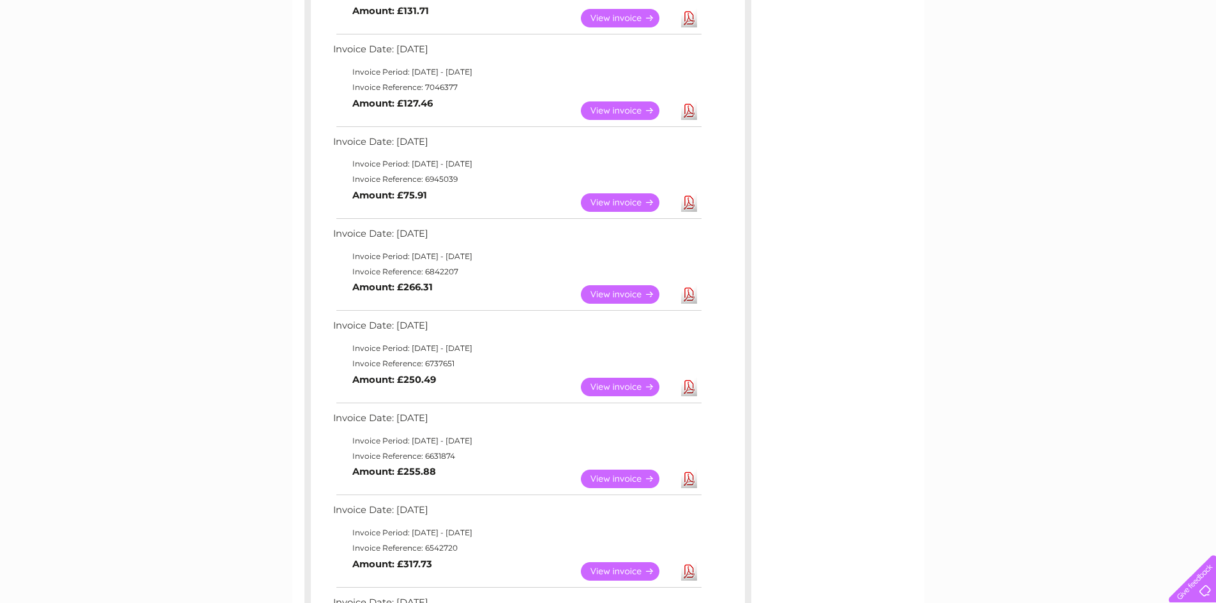
click at [639, 294] on link "View" at bounding box center [628, 294] width 94 height 19
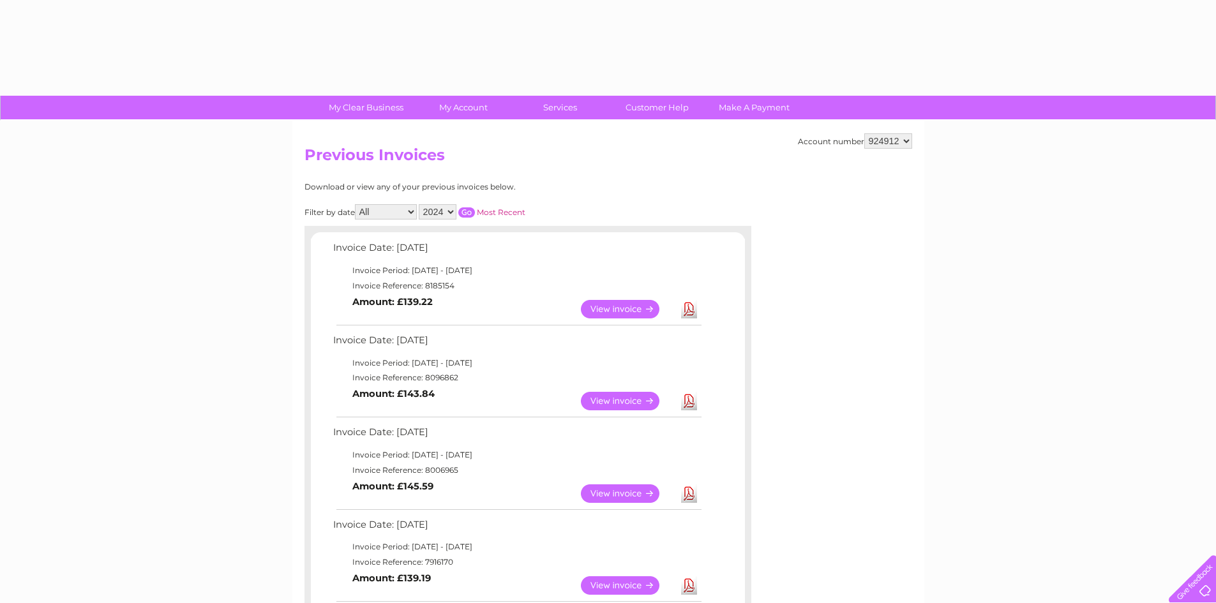
select select "2024"
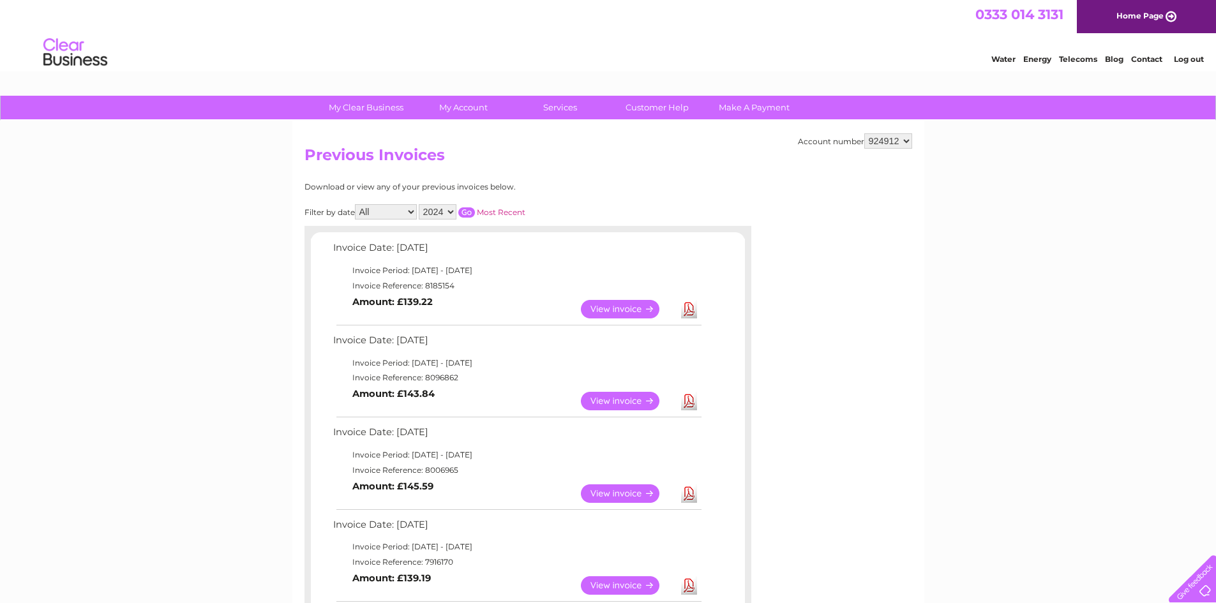
click at [467, 209] on input "button" at bounding box center [466, 213] width 17 height 10
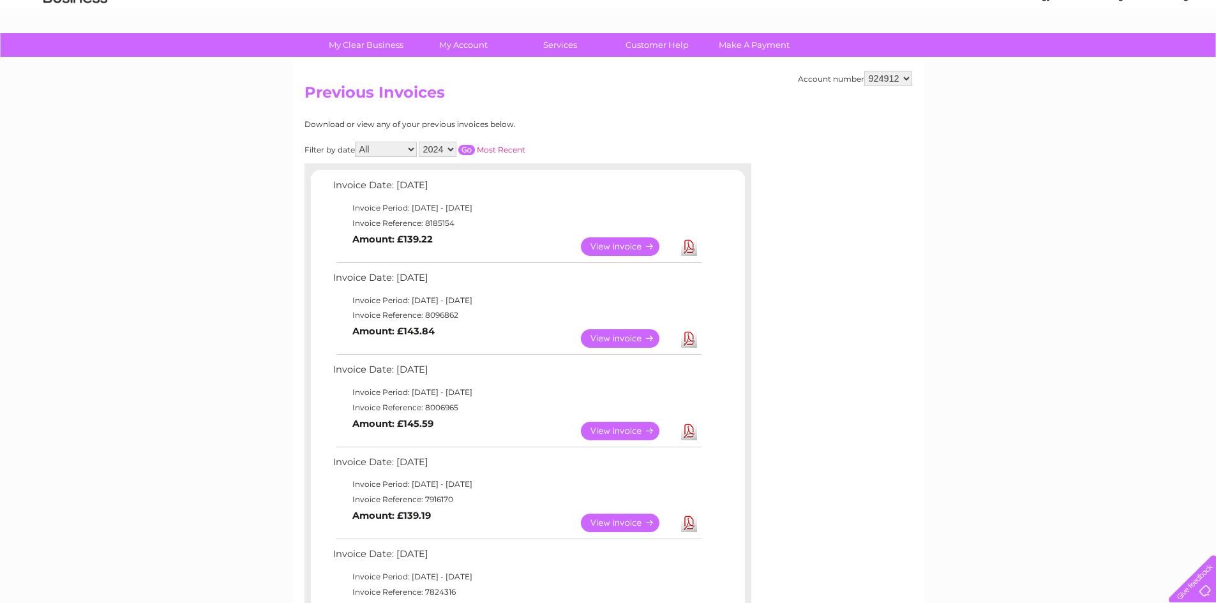
scroll to position [192, 0]
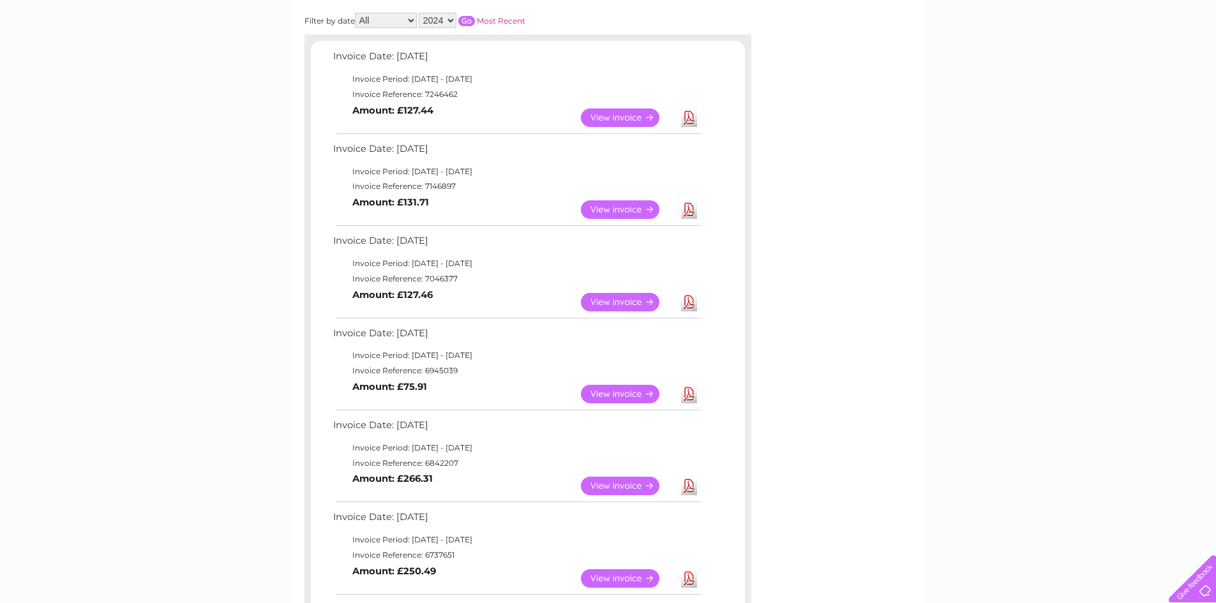
click at [625, 393] on link "View" at bounding box center [628, 394] width 94 height 19
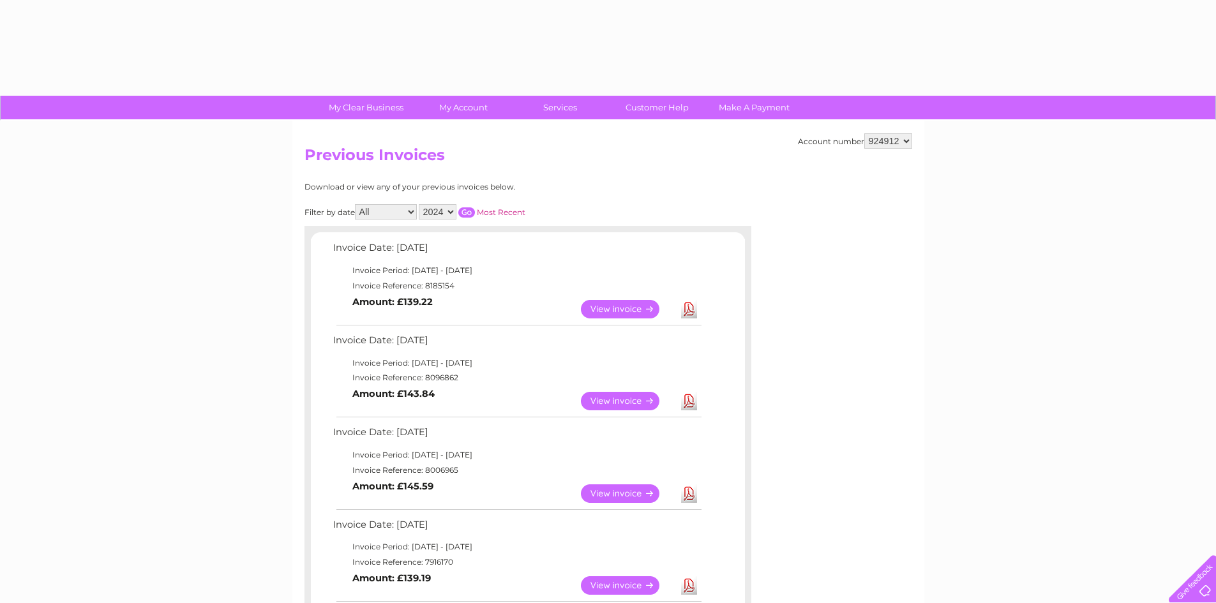
select select "2024"
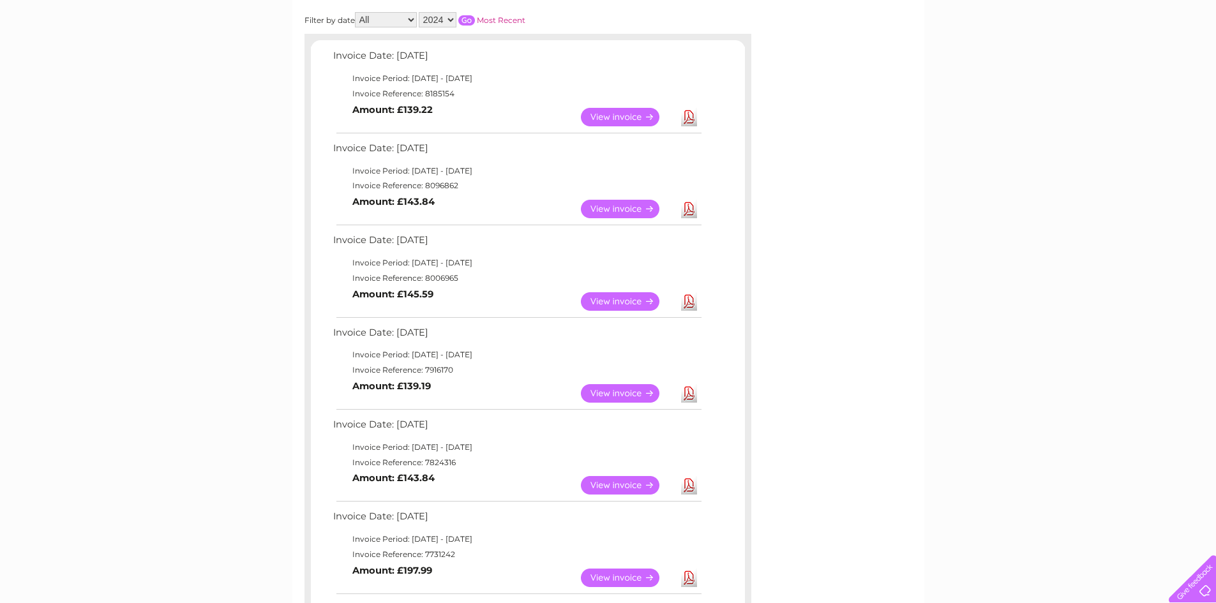
click at [469, 16] on input "button" at bounding box center [466, 20] width 17 height 10
click at [622, 295] on link "View" at bounding box center [628, 301] width 94 height 19
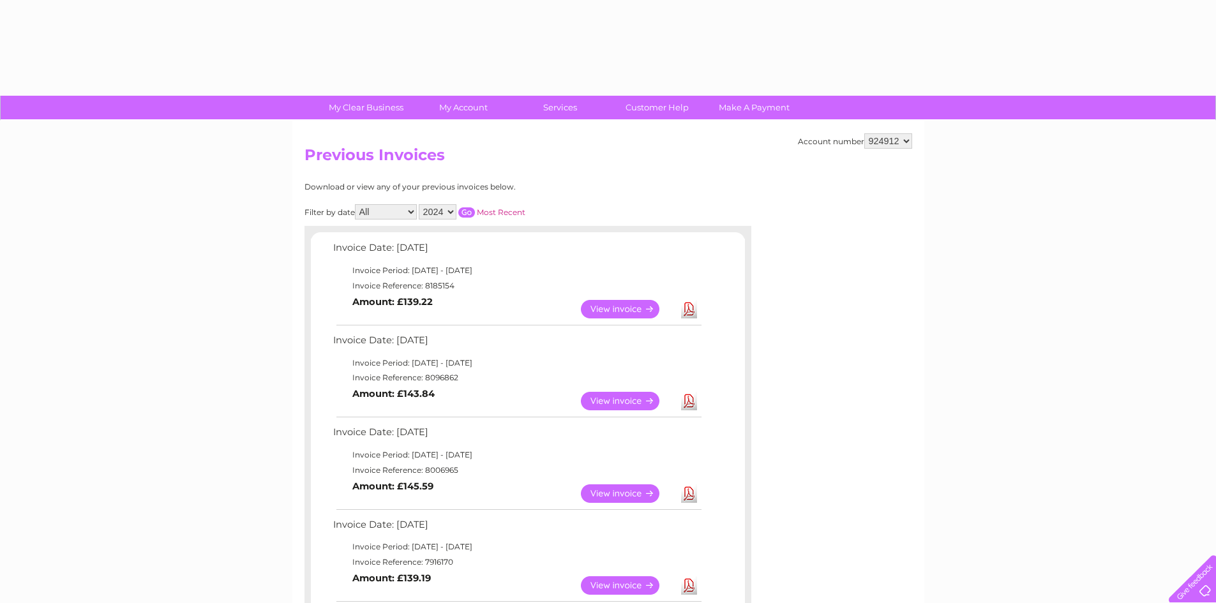
select select "2024"
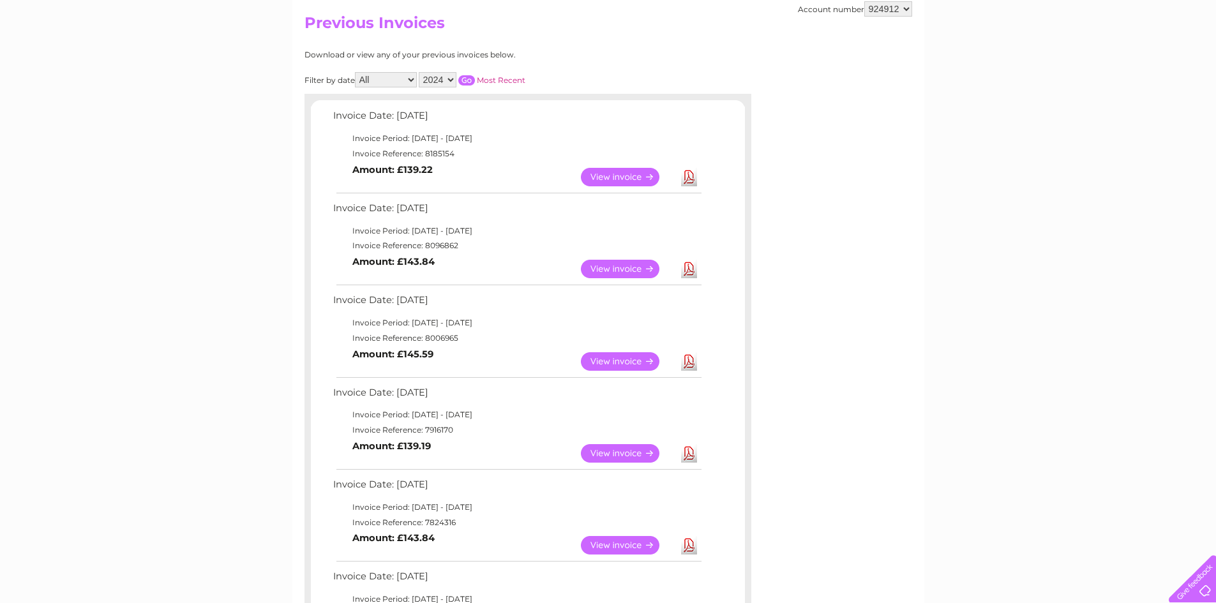
scroll to position [128, 0]
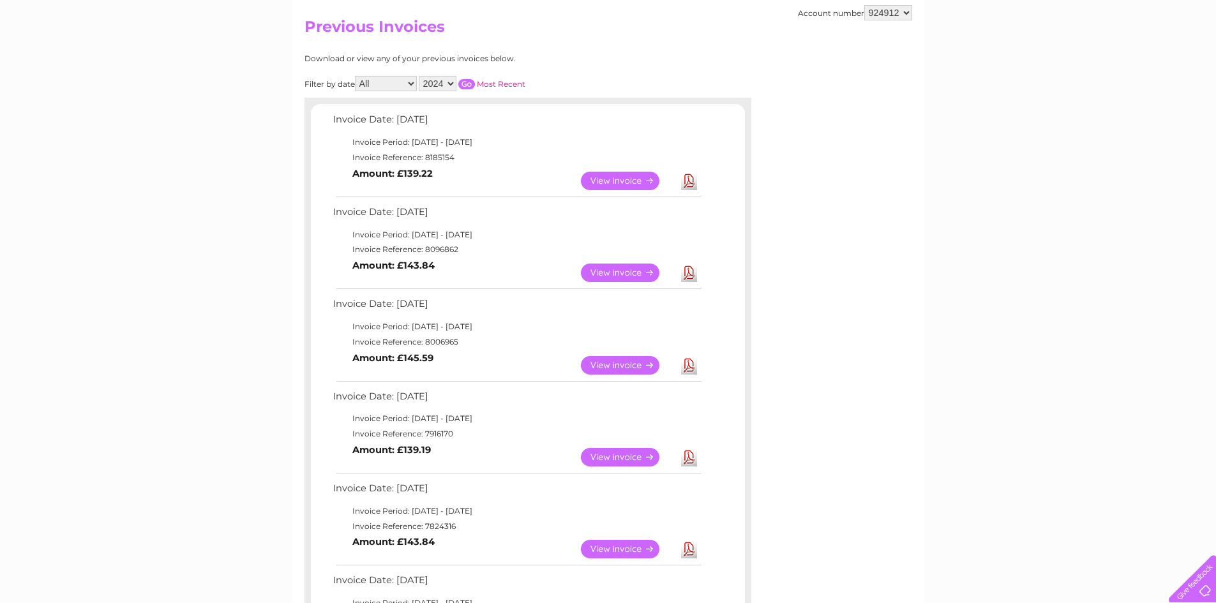
click at [465, 85] on input "button" at bounding box center [466, 84] width 17 height 10
click at [613, 276] on link "View" at bounding box center [628, 273] width 94 height 19
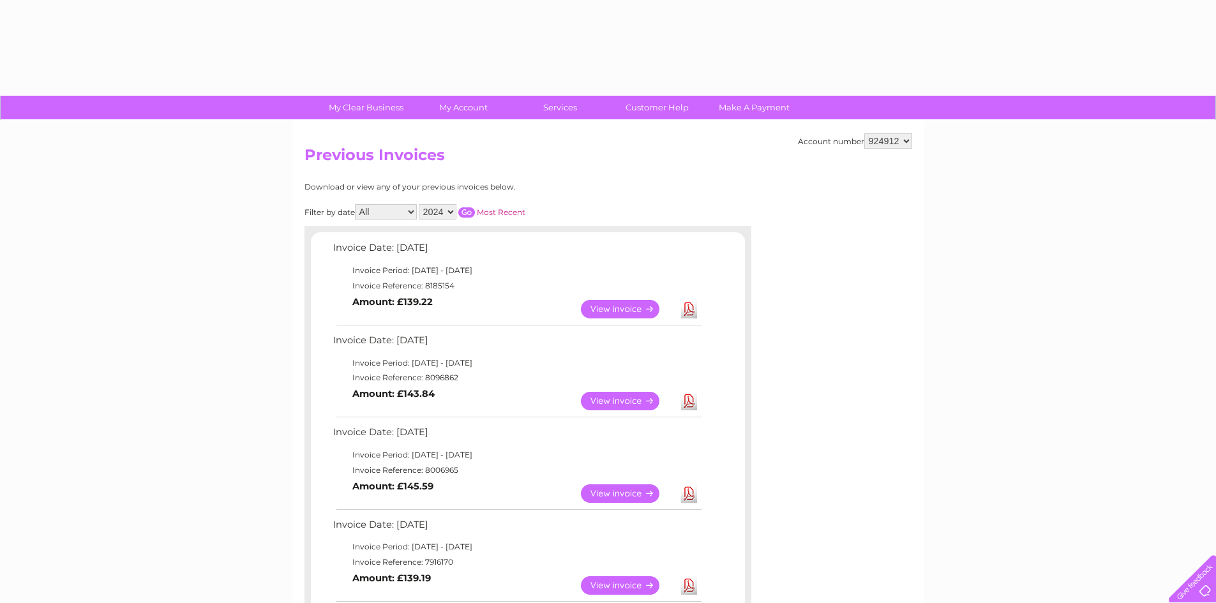
select select "2024"
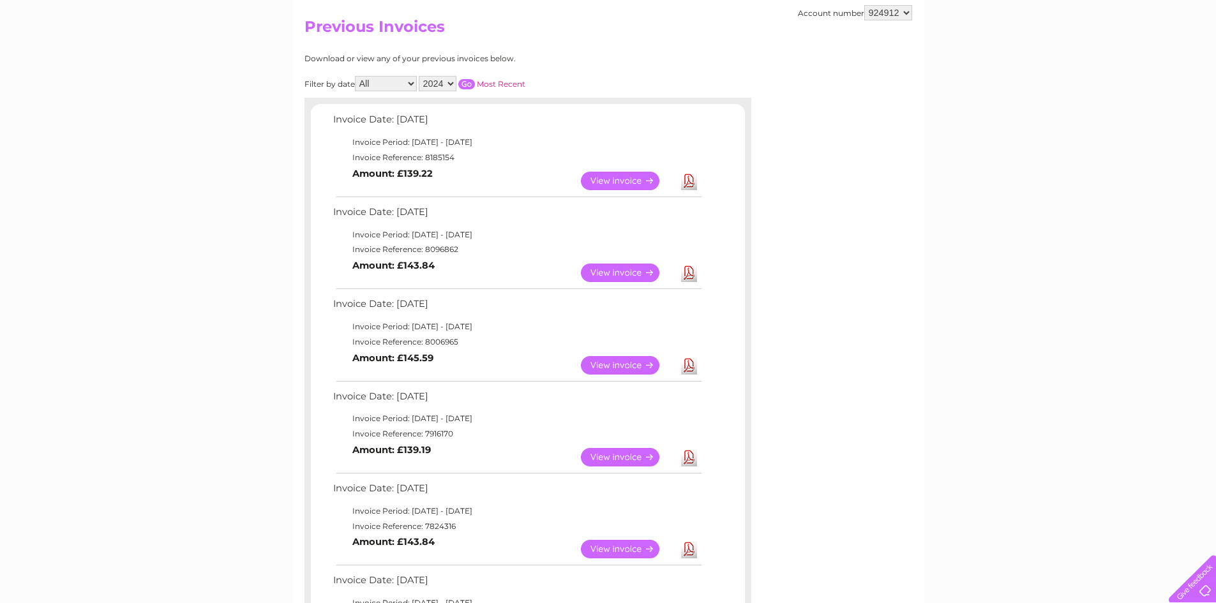
click at [471, 80] on input "button" at bounding box center [466, 84] width 17 height 10
click at [624, 181] on link "View" at bounding box center [628, 181] width 94 height 19
click at [437, 84] on select "2025 2024 2023 2022" at bounding box center [438, 83] width 38 height 15
select select "2025"
click at [420, 76] on select "2025 2024 2023 2022" at bounding box center [438, 83] width 38 height 15
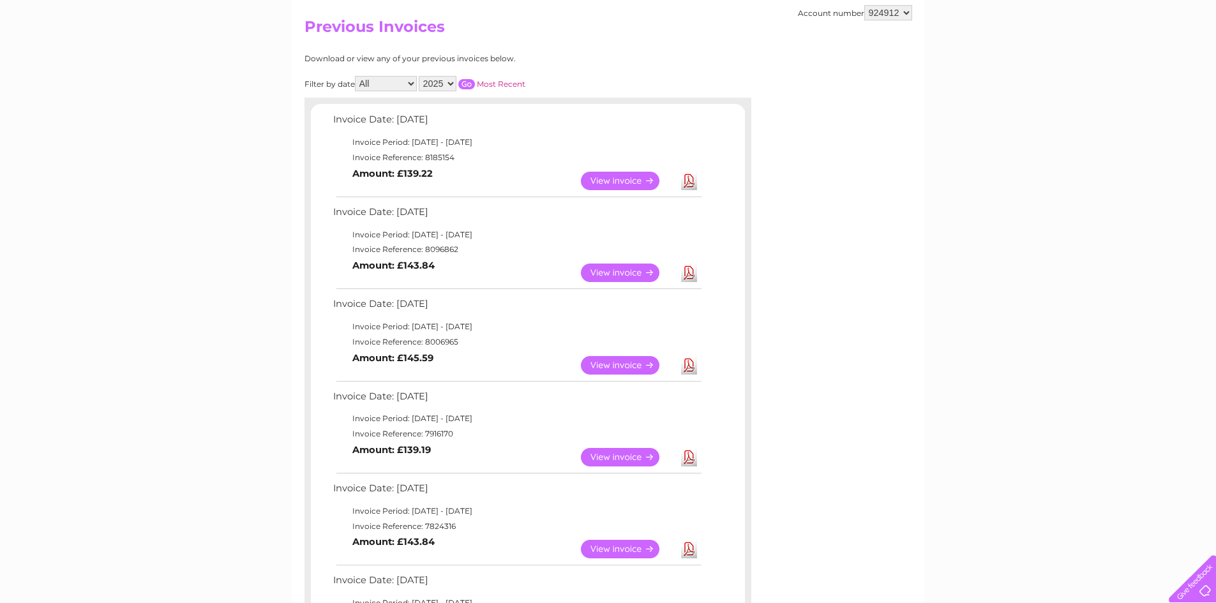
click at [469, 84] on input "button" at bounding box center [466, 84] width 17 height 10
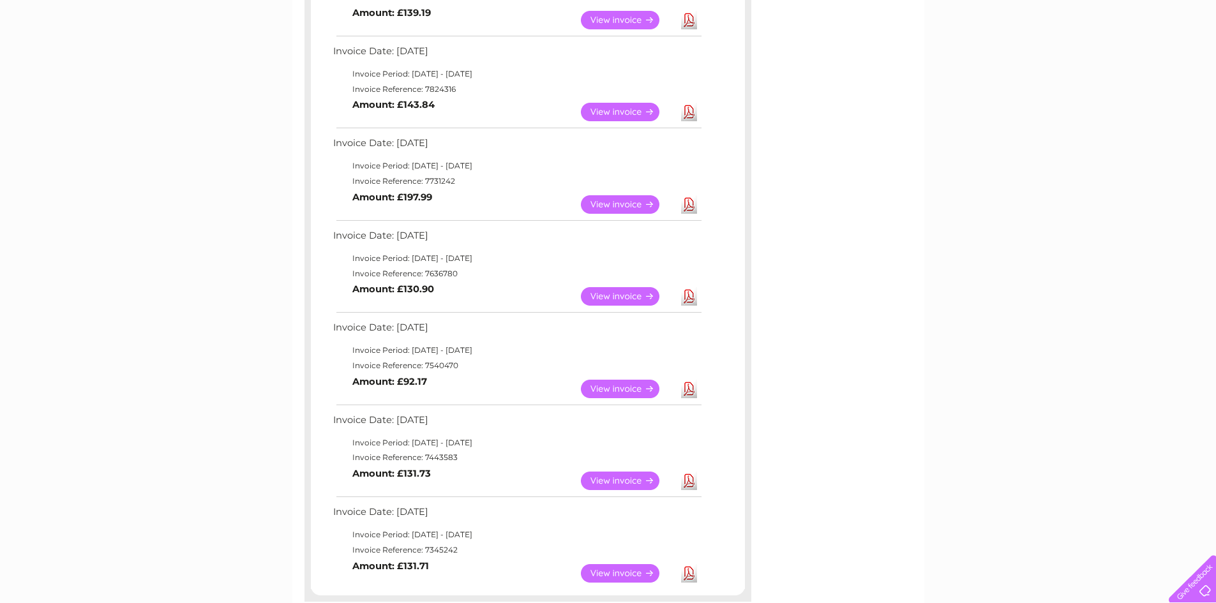
scroll to position [703, 0]
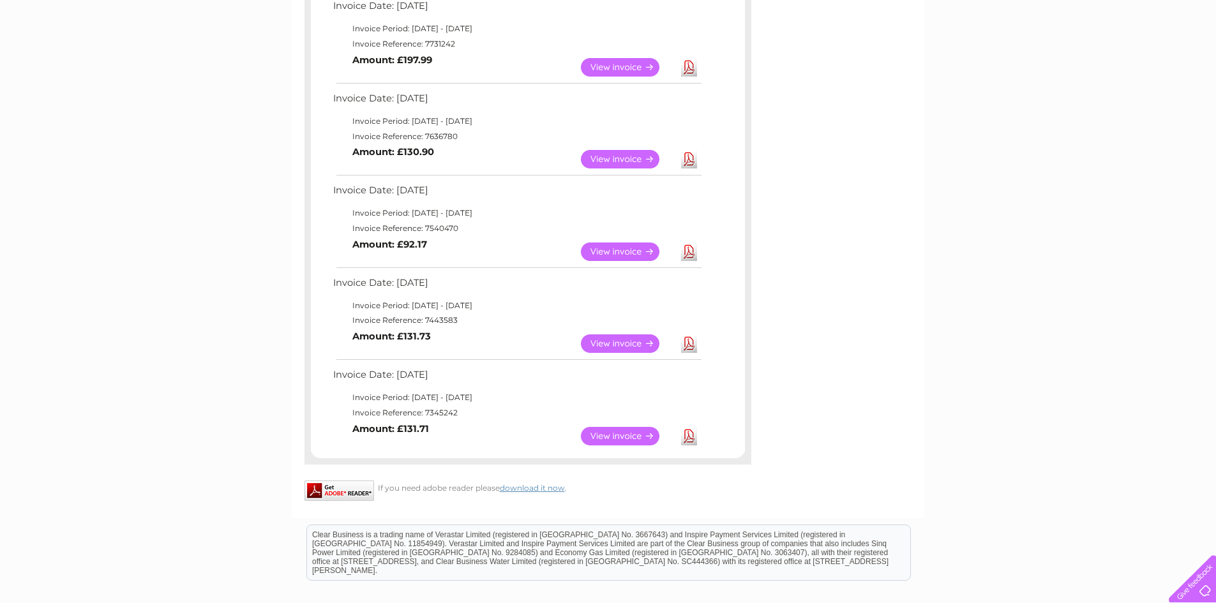
click at [624, 439] on link "View" at bounding box center [628, 436] width 94 height 19
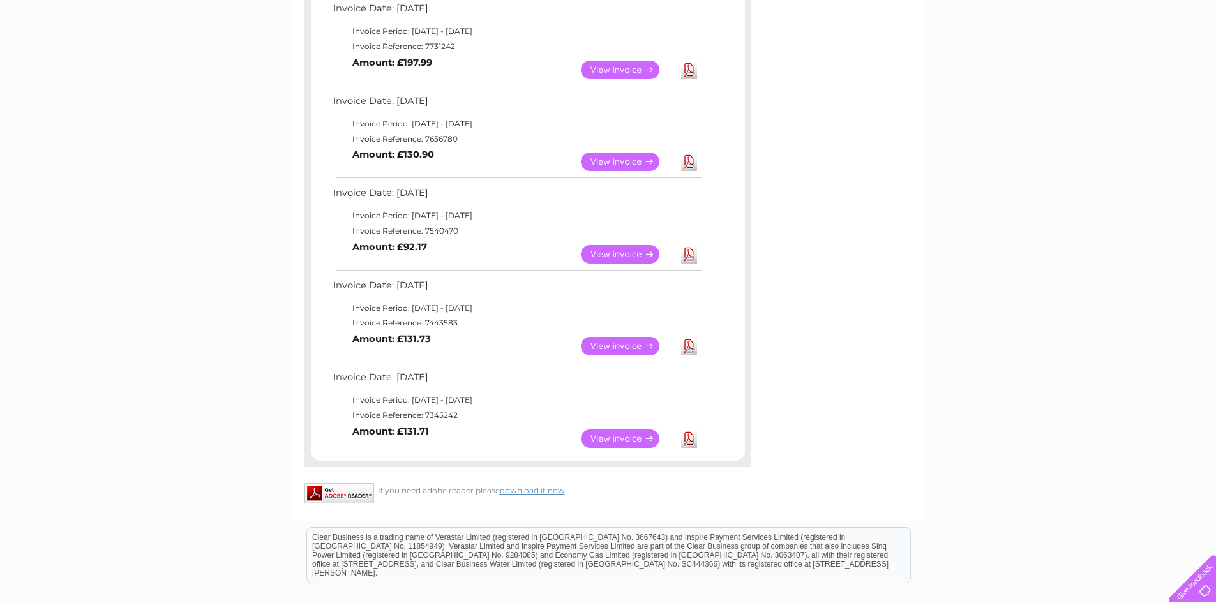
click at [619, 343] on link "View" at bounding box center [628, 346] width 94 height 19
click at [631, 250] on link "View" at bounding box center [628, 254] width 94 height 19
